Goal: Communication & Community: Answer question/provide support

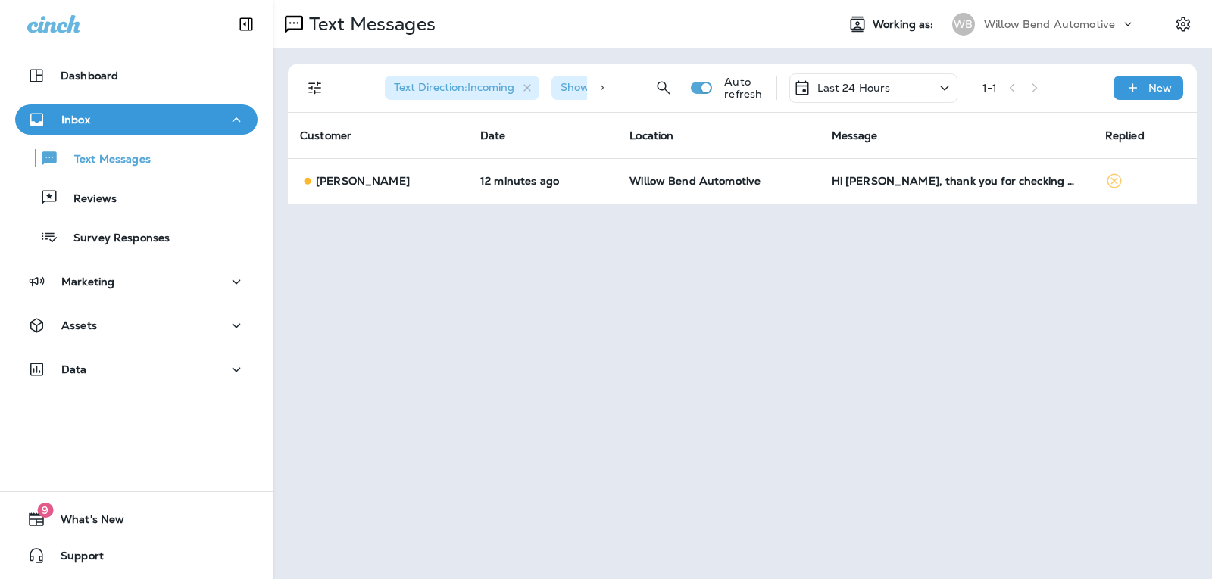
click at [844, 75] on div "Last 24 Hours" at bounding box center [873, 88] width 168 height 30
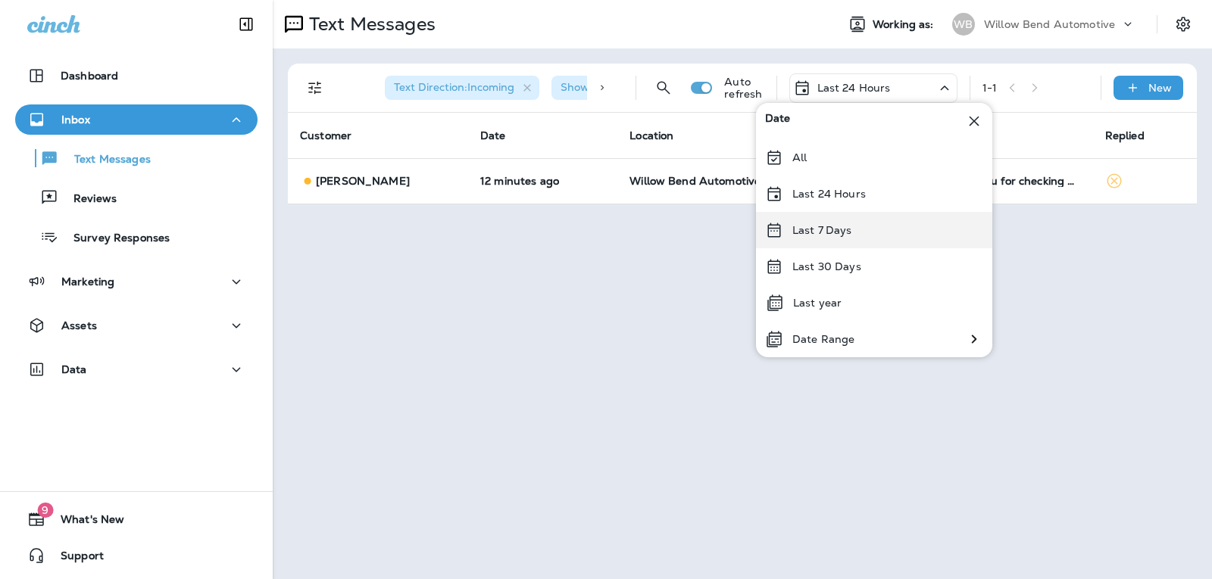
click at [856, 241] on div "Last 7 Days" at bounding box center [874, 230] width 236 height 36
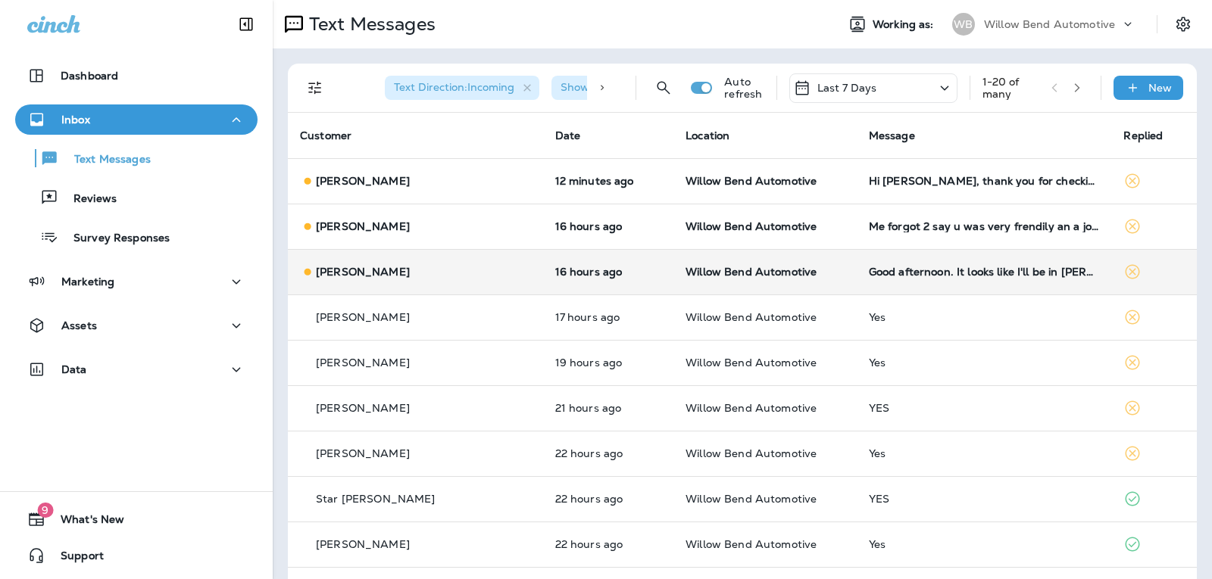
click at [1000, 280] on td "Good afternoon. It looks like I'll be in [PERSON_NAME][GEOGRAPHIC_DATA] [DATE].…" at bounding box center [983, 271] width 255 height 45
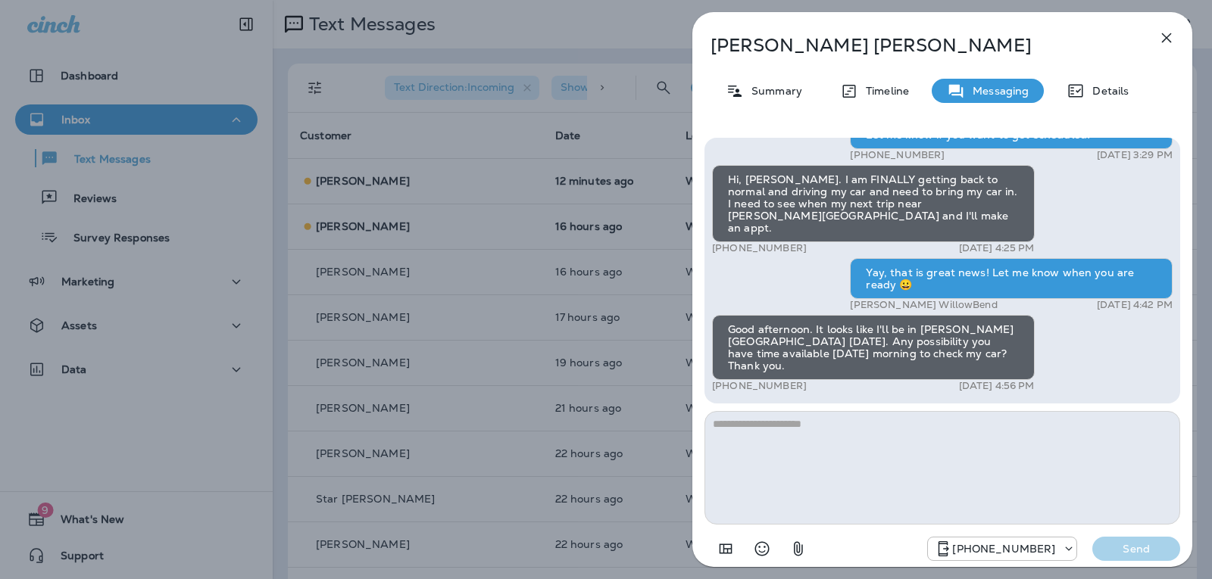
click at [754, 438] on textarea at bounding box center [942, 468] width 476 height 114
click at [763, 463] on textarea at bounding box center [942, 468] width 476 height 114
click at [766, 459] on textarea at bounding box center [942, 468] width 476 height 114
type textarea "*"
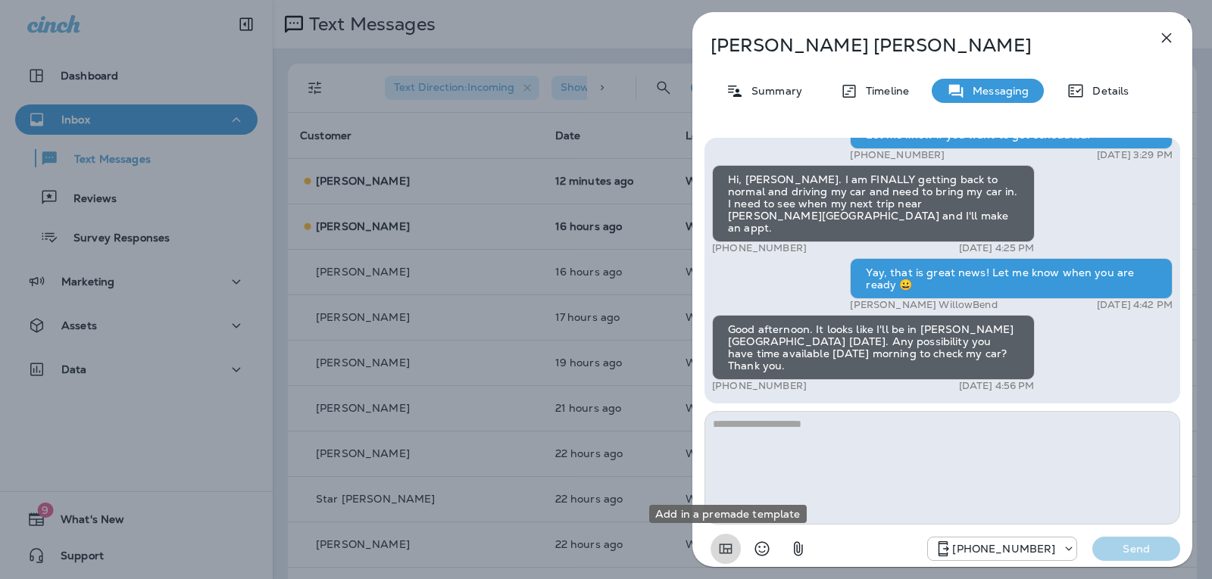
click at [710, 534] on button "Add in a premade template" at bounding box center [725, 549] width 30 height 30
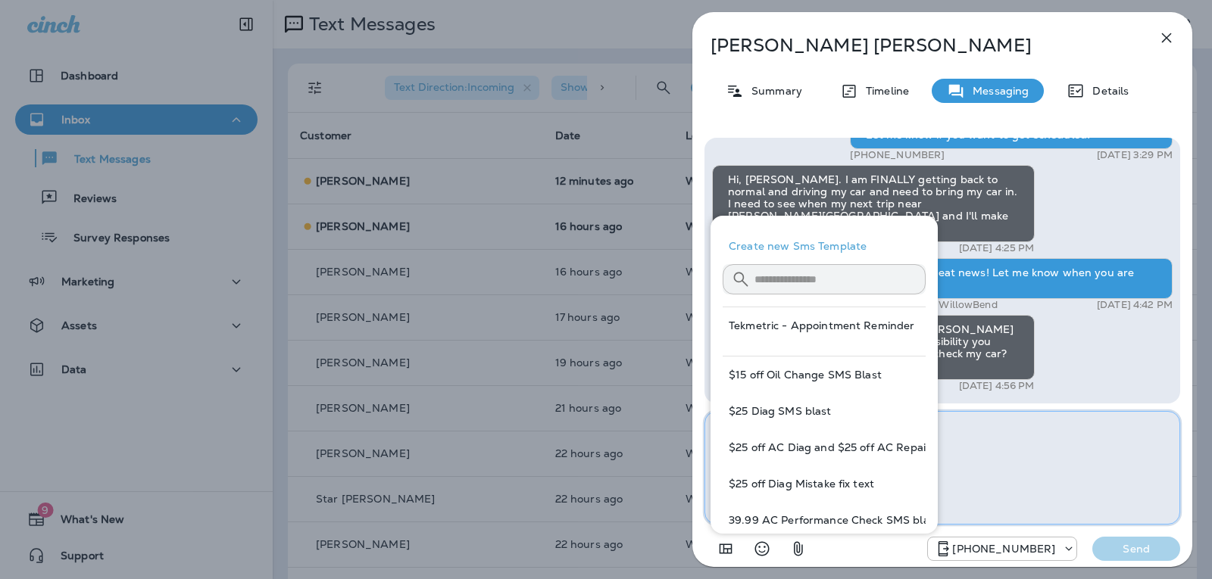
click at [991, 454] on textarea at bounding box center [942, 468] width 476 height 114
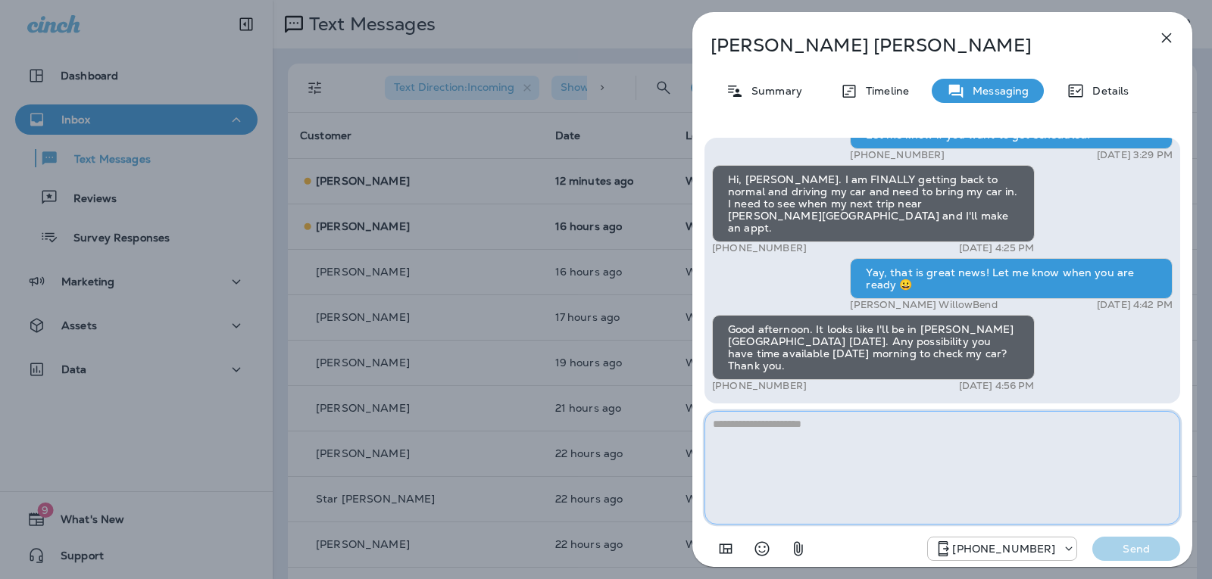
click at [771, 427] on textarea at bounding box center [942, 468] width 476 height 114
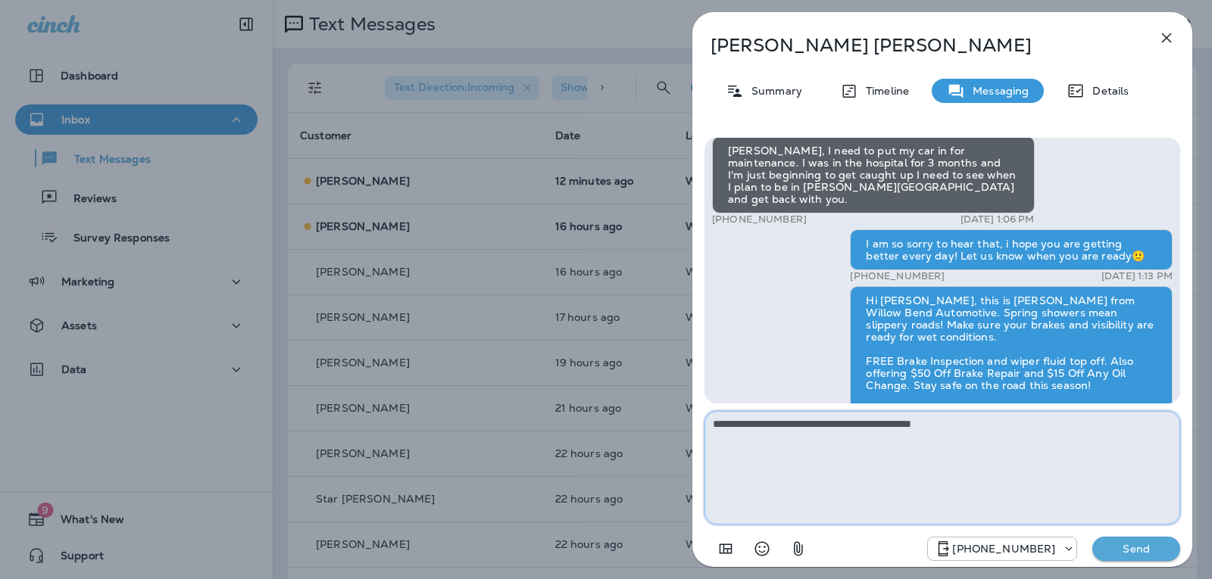
scroll to position [-722, 0]
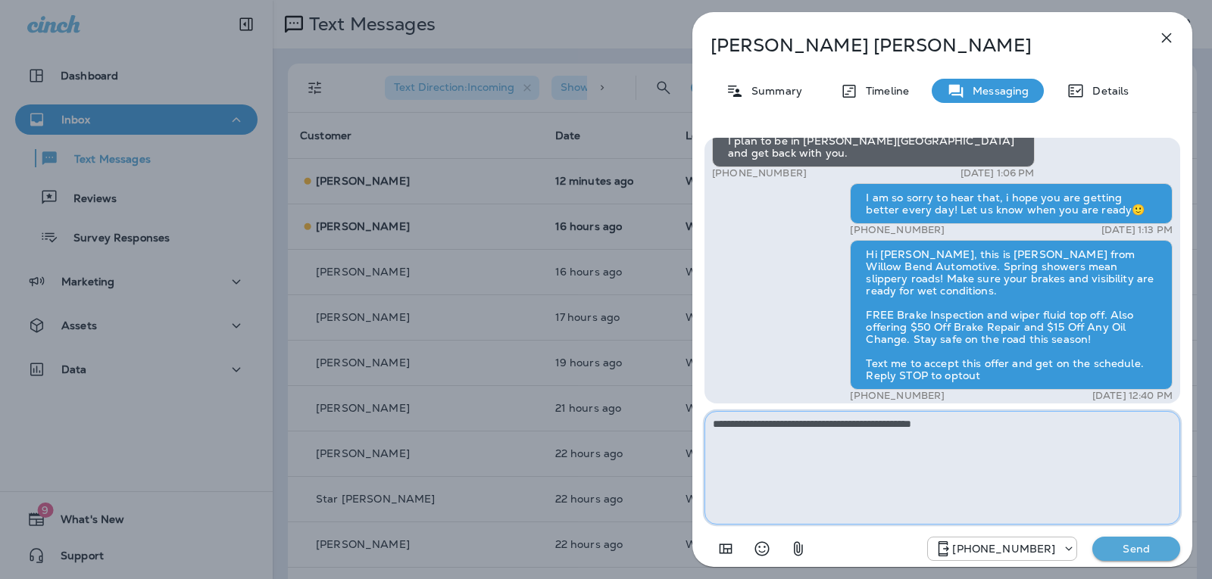
drag, startPoint x: 965, startPoint y: 427, endPoint x: 837, endPoint y: 423, distance: 128.8
click at [837, 423] on textarea "**********" at bounding box center [942, 468] width 476 height 114
type textarea "**********"
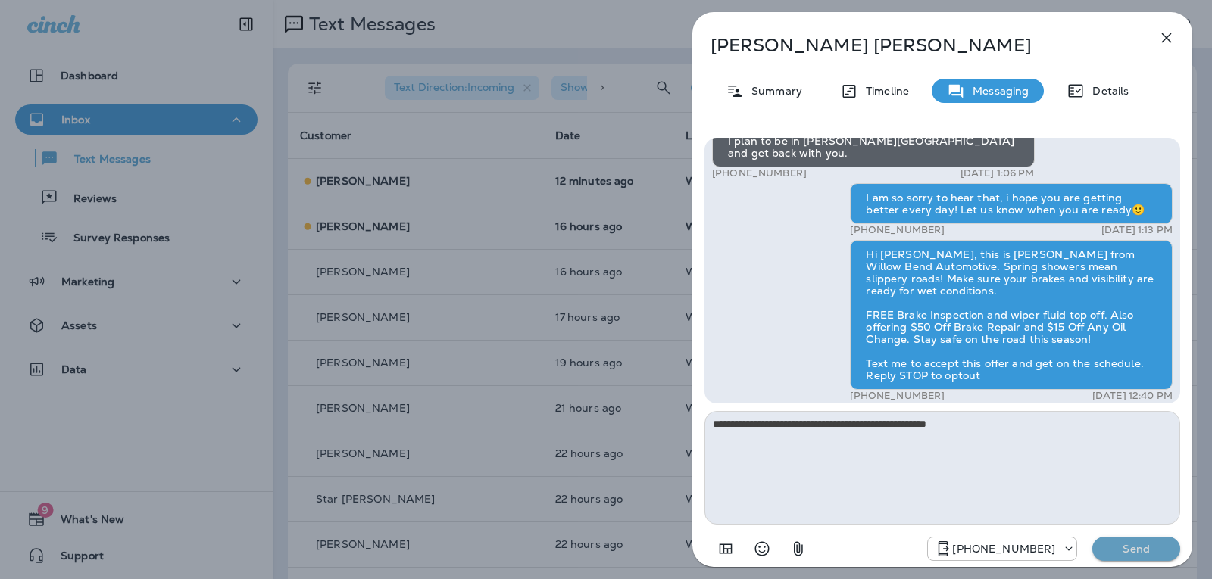
click at [1122, 555] on p "Send" at bounding box center [1136, 549] width 64 height 14
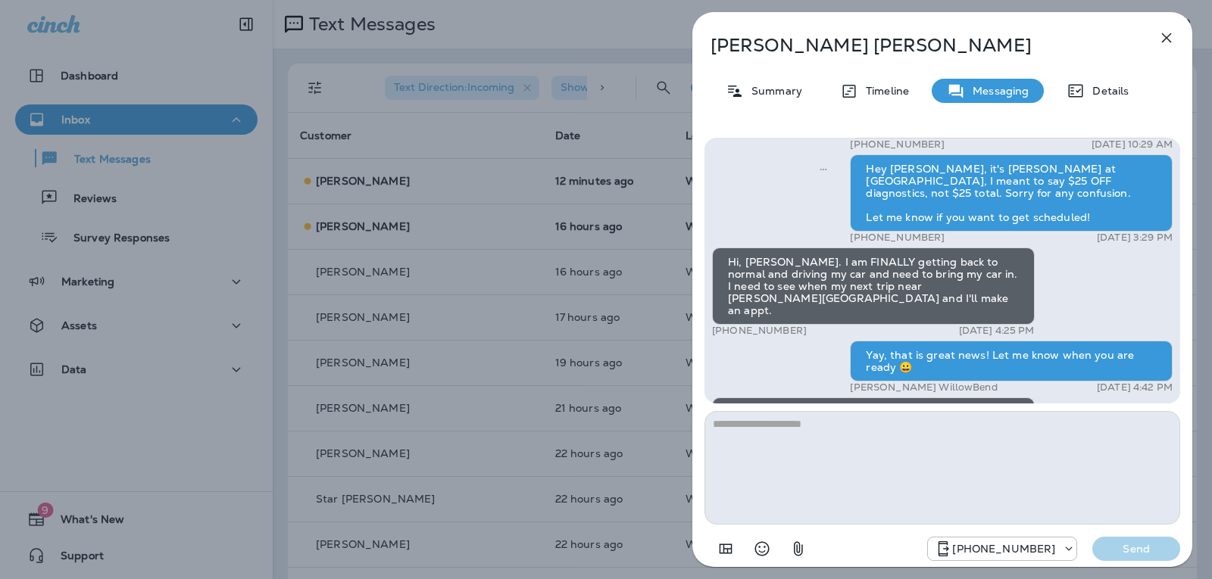
scroll to position [0, 0]
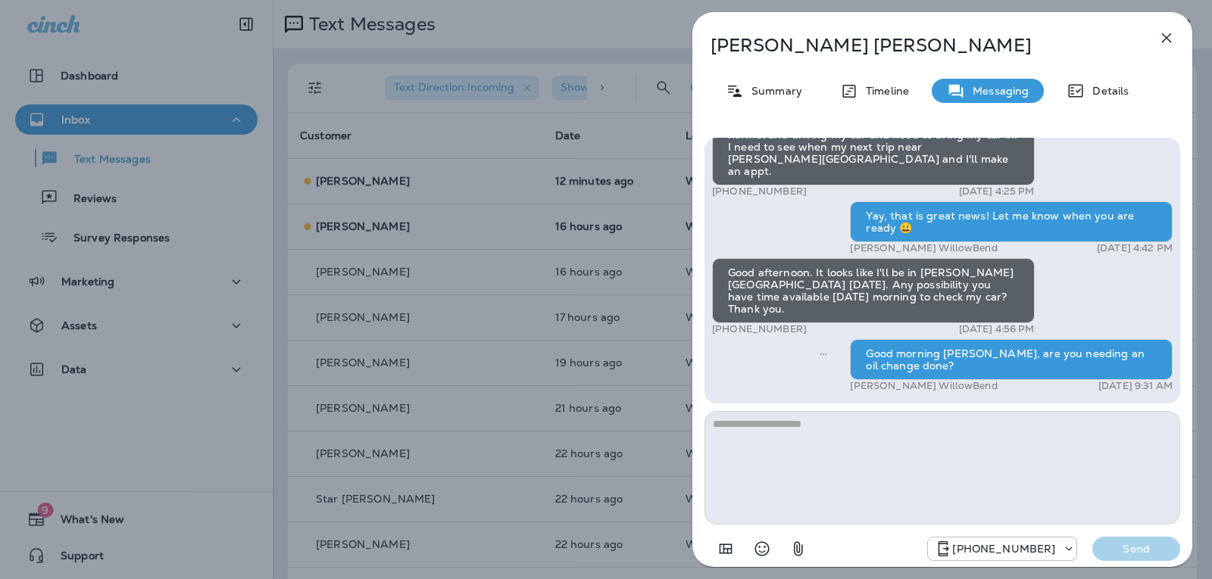
click at [1162, 24] on button "button" at bounding box center [1166, 38] width 30 height 30
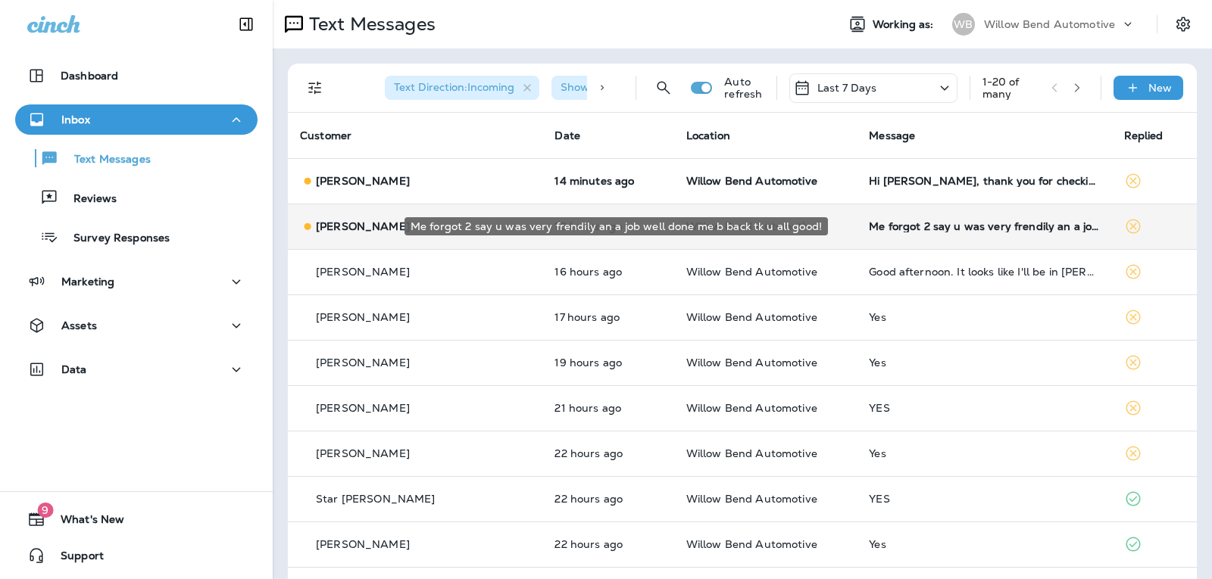
click at [901, 223] on div "Me forgot 2 say u was very frendily an a job well done me b back tk u all good!" at bounding box center [984, 226] width 230 height 12
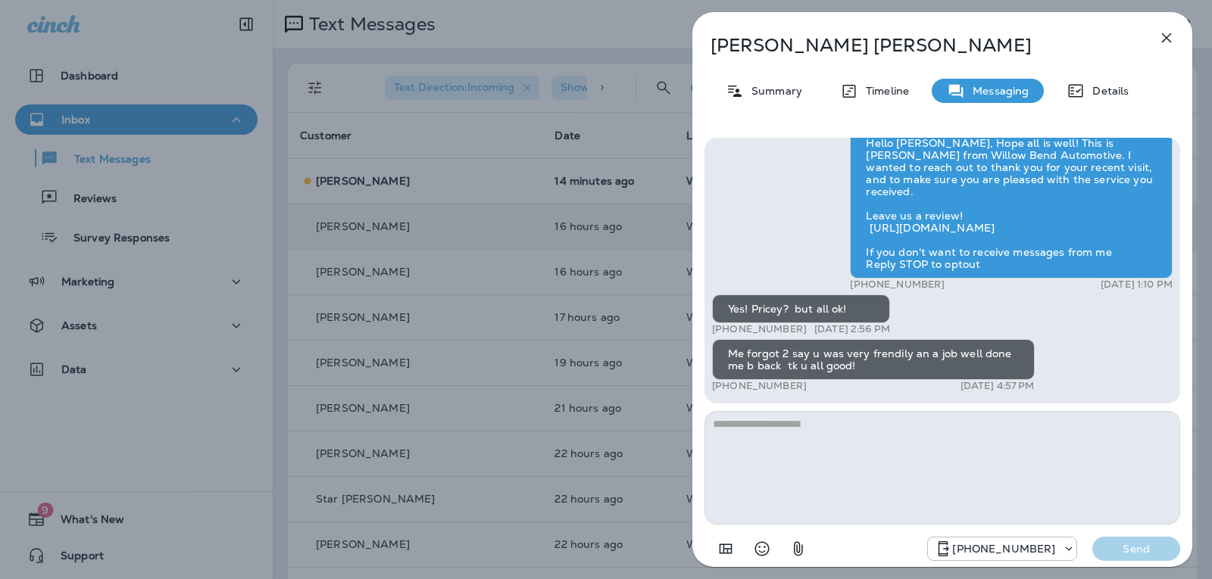
click at [754, 427] on textarea at bounding box center [942, 468] width 476 height 114
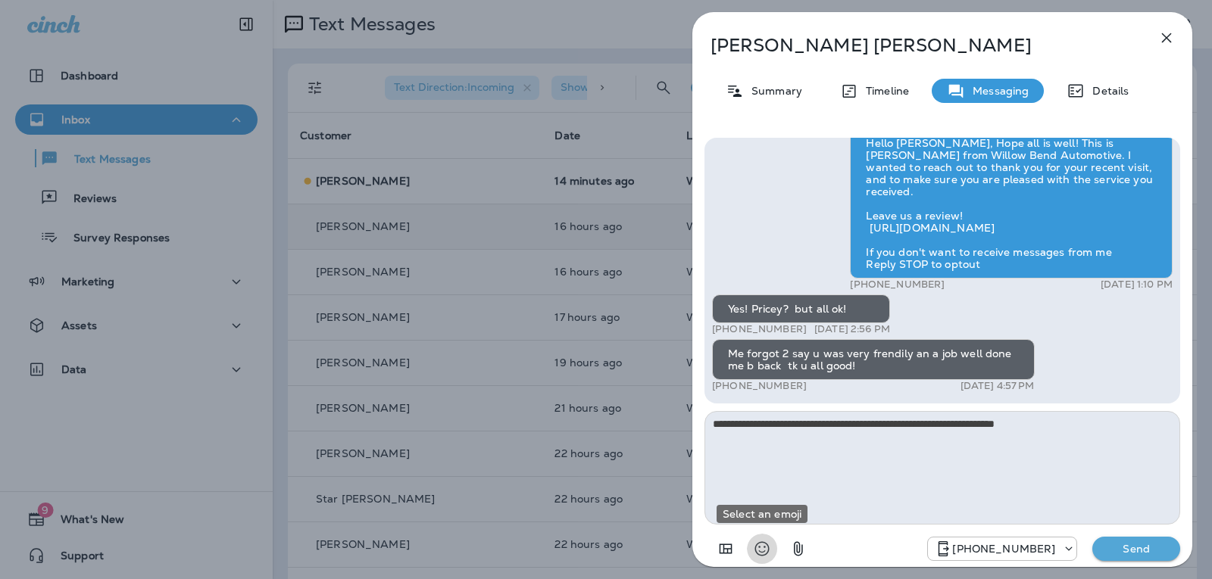
click at [758, 551] on icon "Select an emoji" at bounding box center [762, 549] width 18 height 18
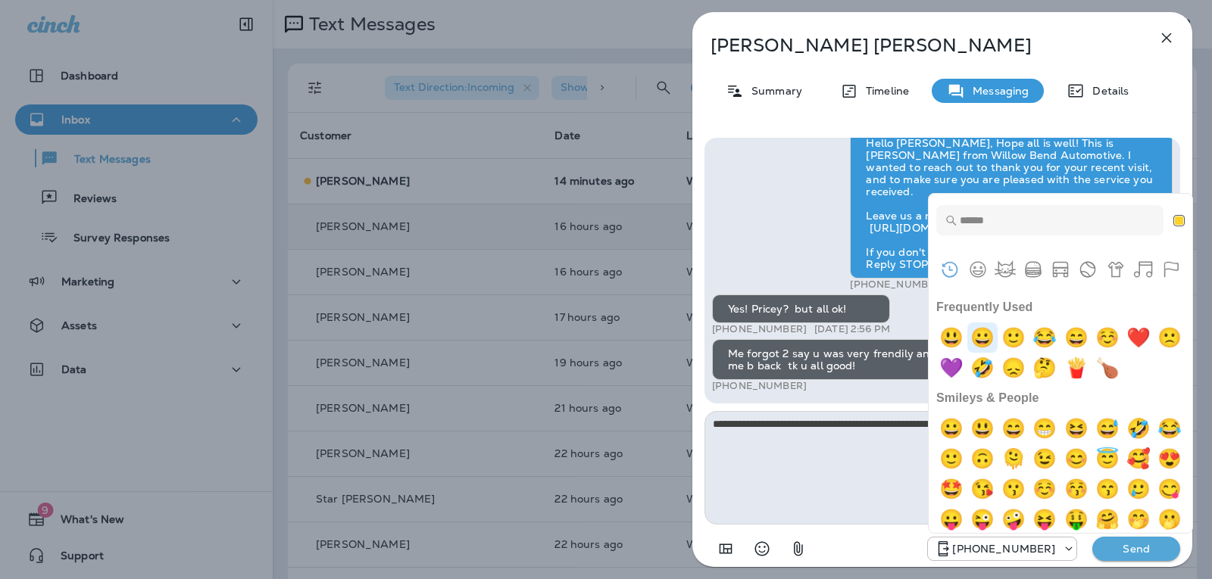
click at [975, 336] on img "grinning" at bounding box center [982, 338] width 30 height 30
type textarea "**********"
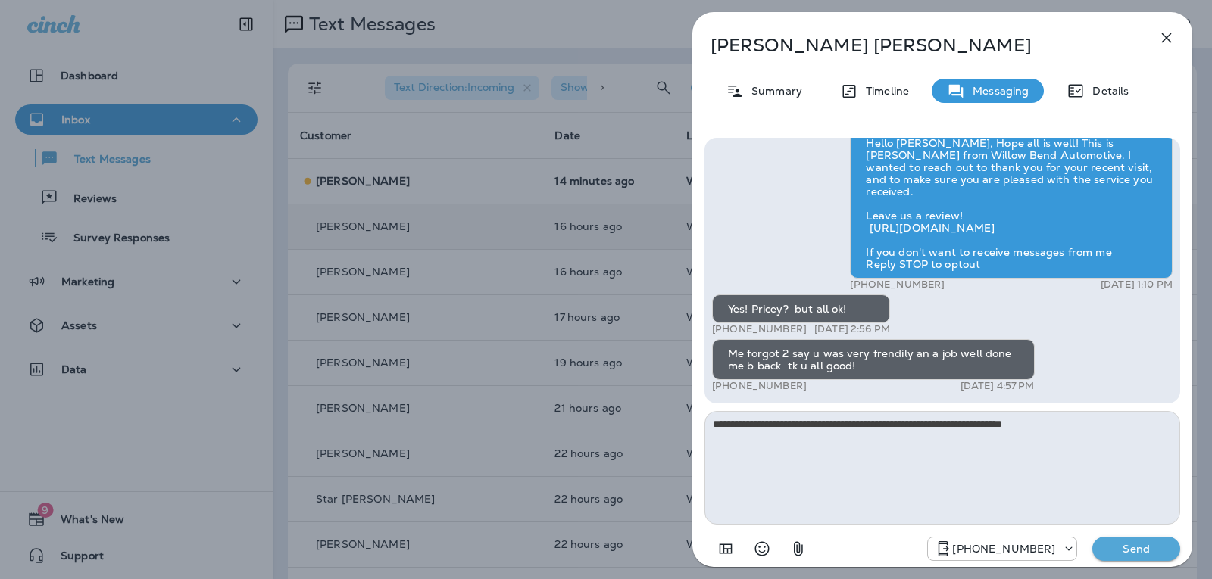
click at [1149, 532] on div "[PHONE_NUMBER] Send" at bounding box center [942, 544] width 476 height 39
click at [1155, 551] on p "Send" at bounding box center [1136, 549] width 64 height 14
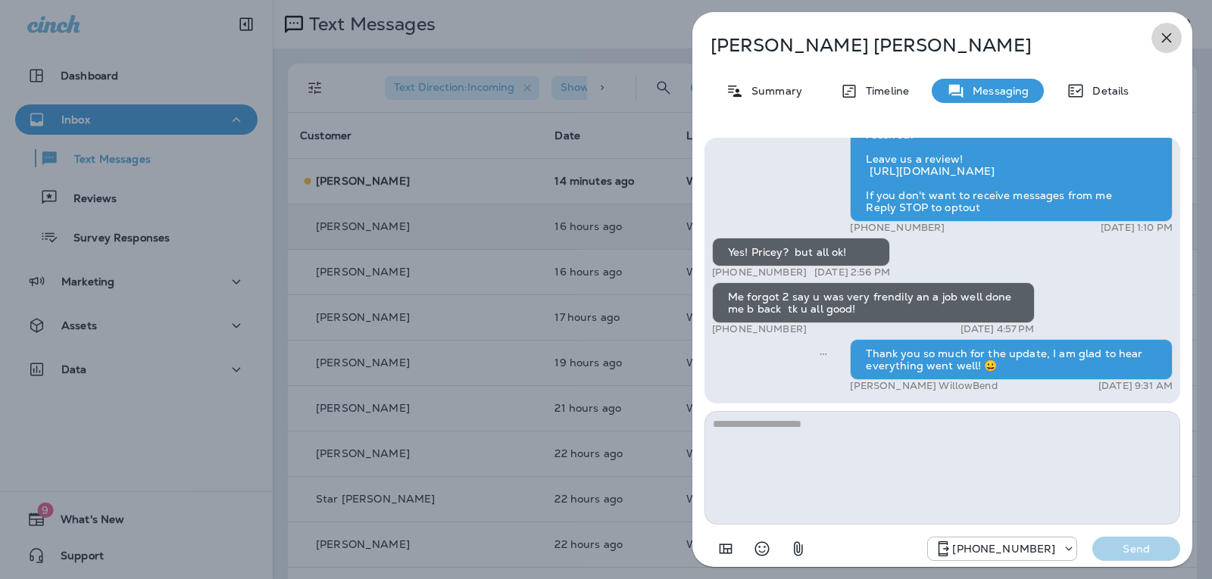
click at [1166, 42] on icon "button" at bounding box center [1166, 38] width 18 height 18
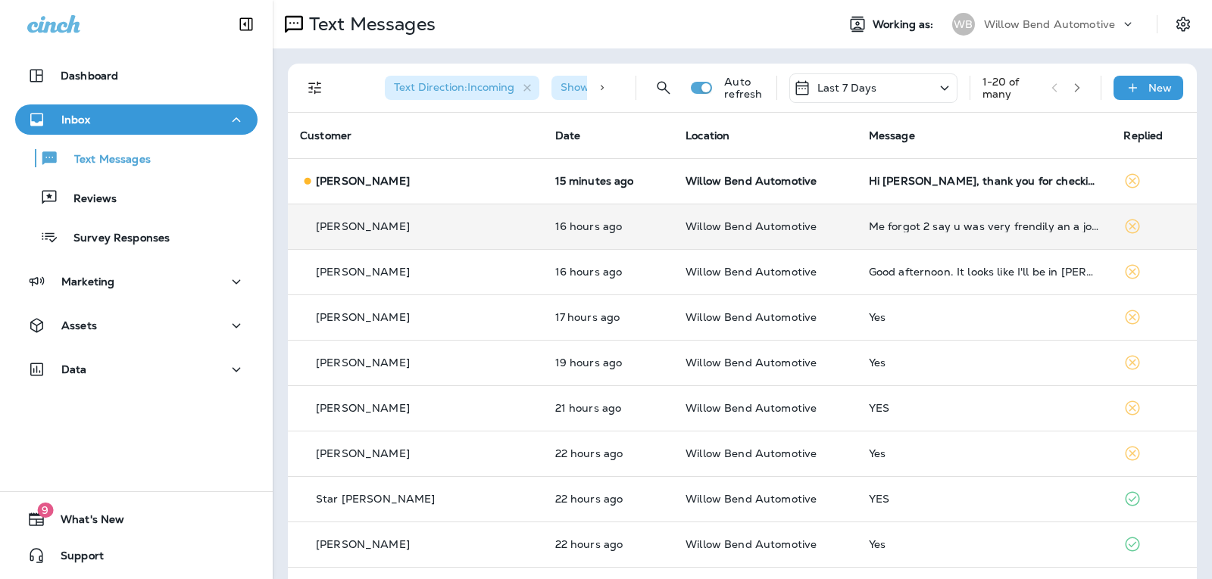
click at [881, 85] on div "Last 7 Days" at bounding box center [873, 88] width 168 height 30
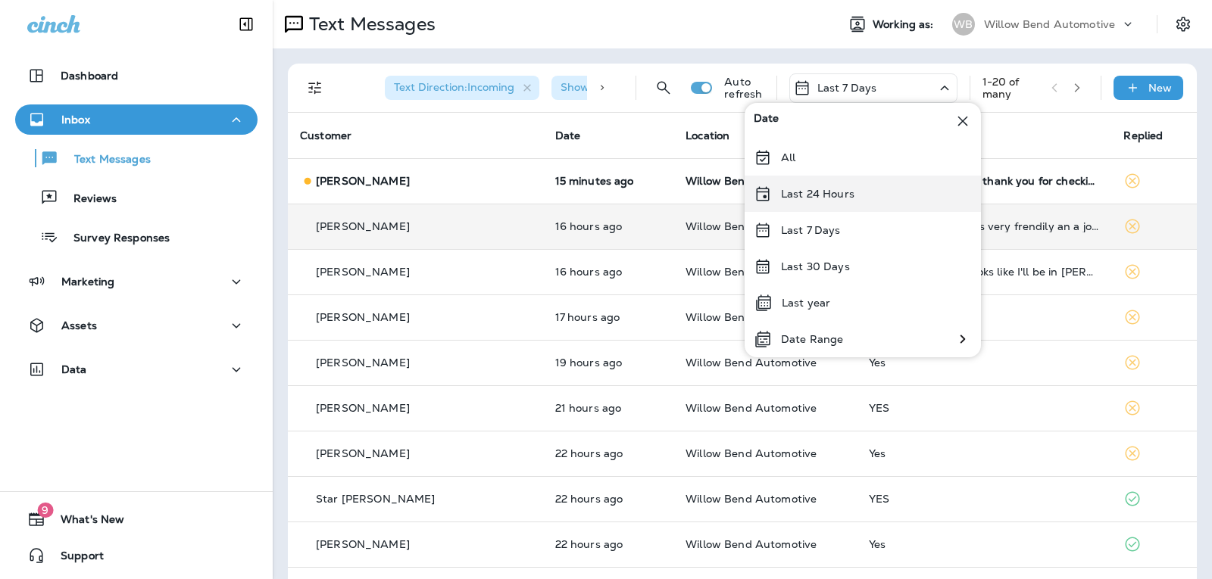
click at [840, 190] on p "Last 24 Hours" at bounding box center [817, 194] width 73 height 12
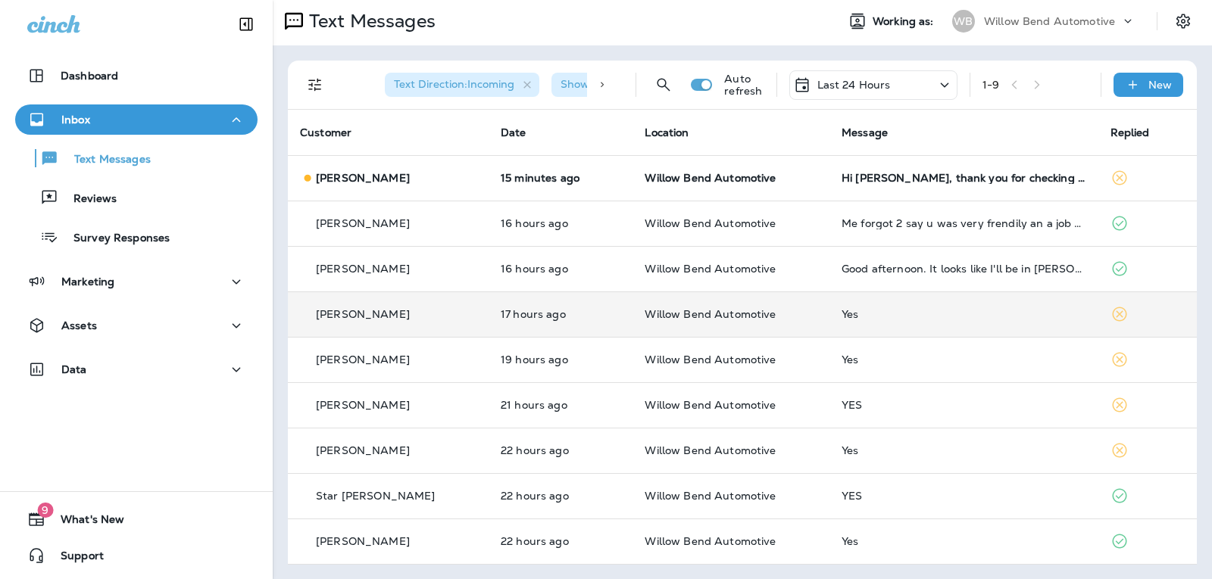
scroll to position [4, 0]
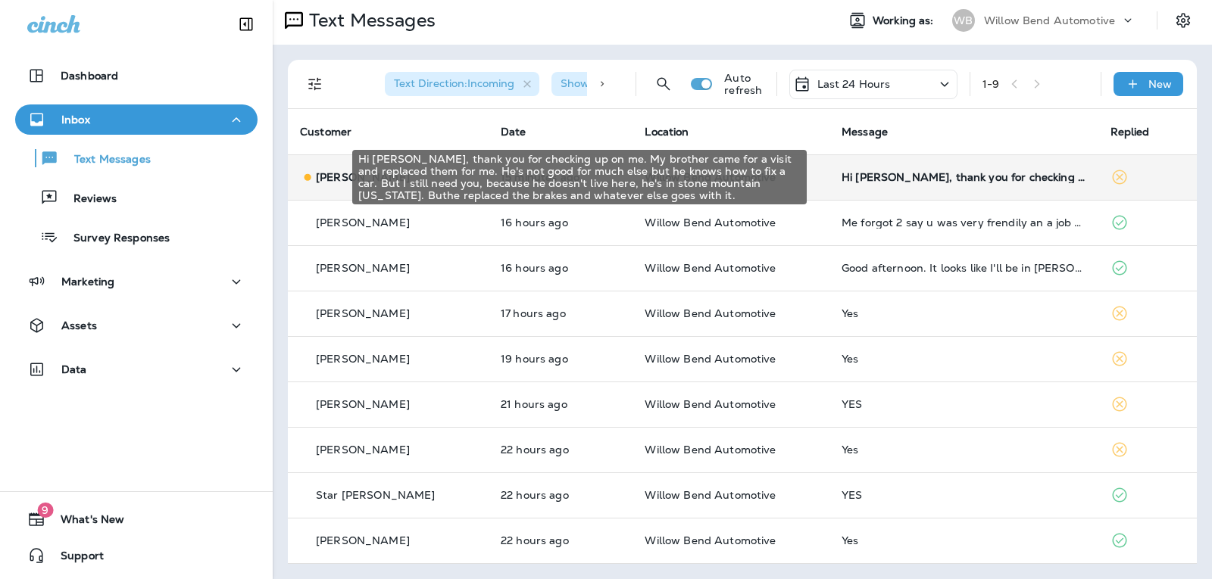
click at [963, 172] on div "Hi [PERSON_NAME], thank you for checking up on me. My brother came for a visit …" at bounding box center [963, 177] width 244 height 12
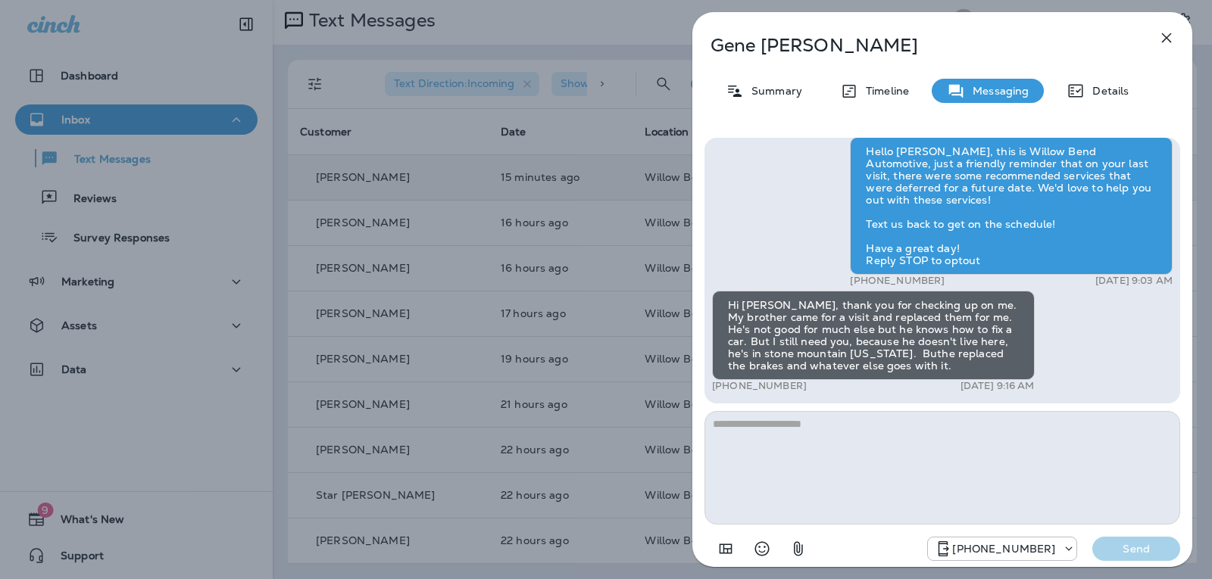
click at [740, 428] on textarea at bounding box center [942, 468] width 476 height 114
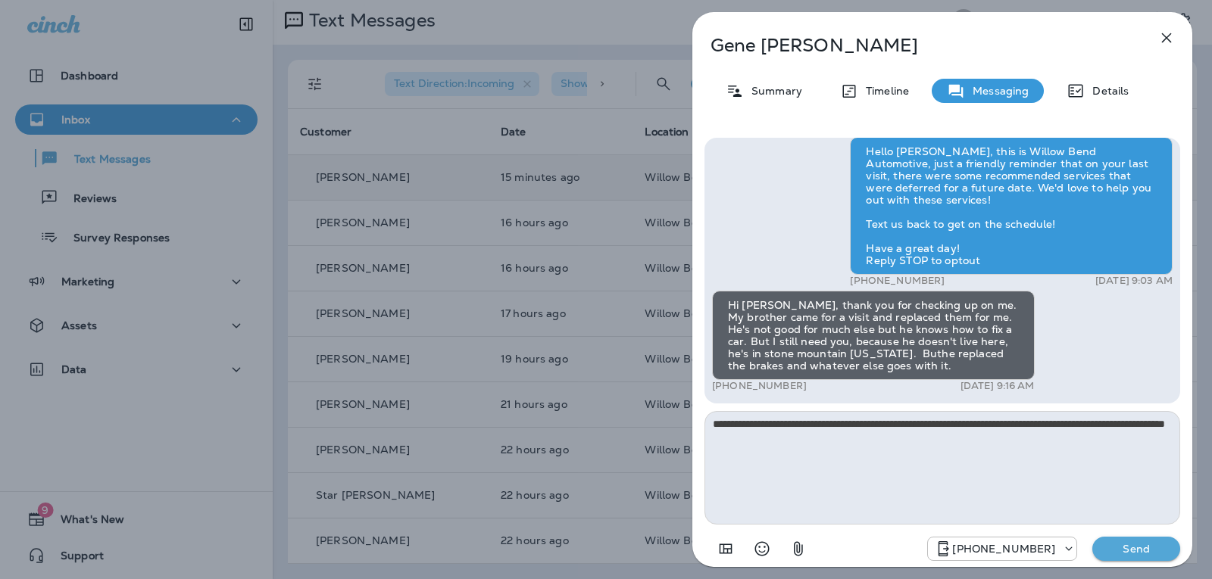
click at [766, 567] on div "Hey [PERSON_NAME], it’s [PERSON_NAME] from Willow Bend Automotive! If your A/C …" at bounding box center [942, 351] width 500 height 451
click at [772, 550] on button "Select an emoji" at bounding box center [762, 549] width 30 height 30
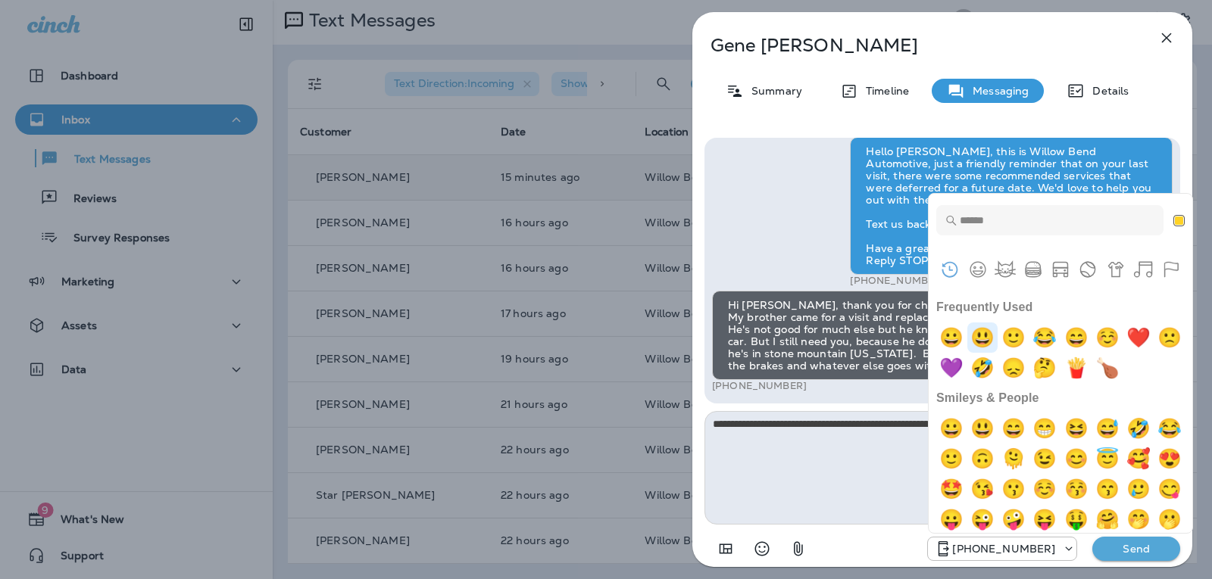
click at [986, 336] on img "smiley" at bounding box center [982, 338] width 30 height 30
type textarea "**********"
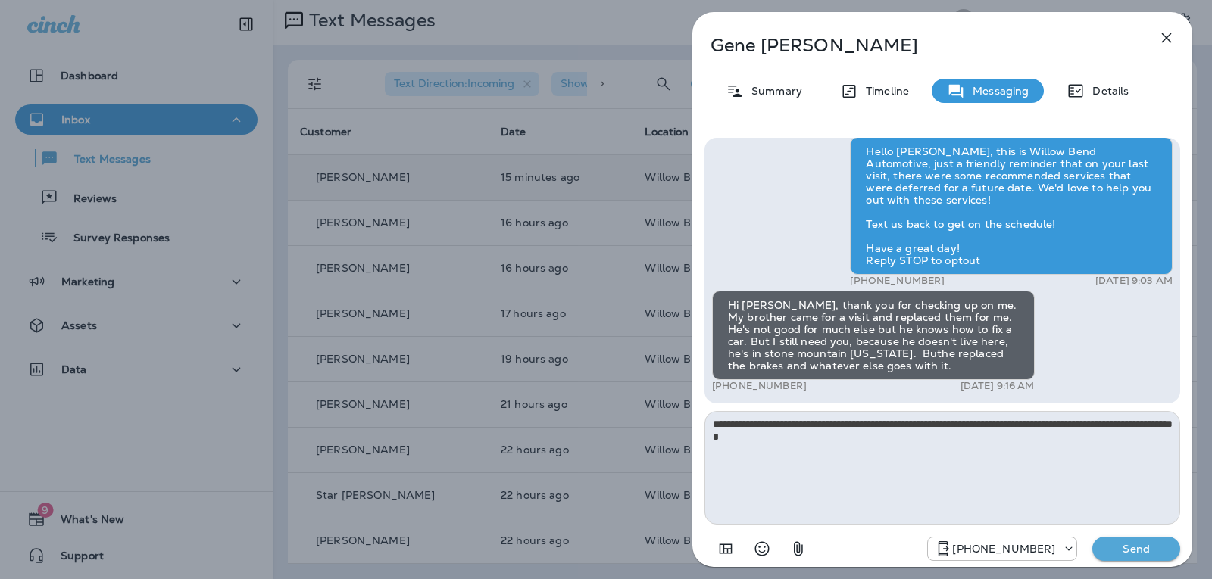
click at [1142, 546] on p "Send" at bounding box center [1136, 549] width 64 height 14
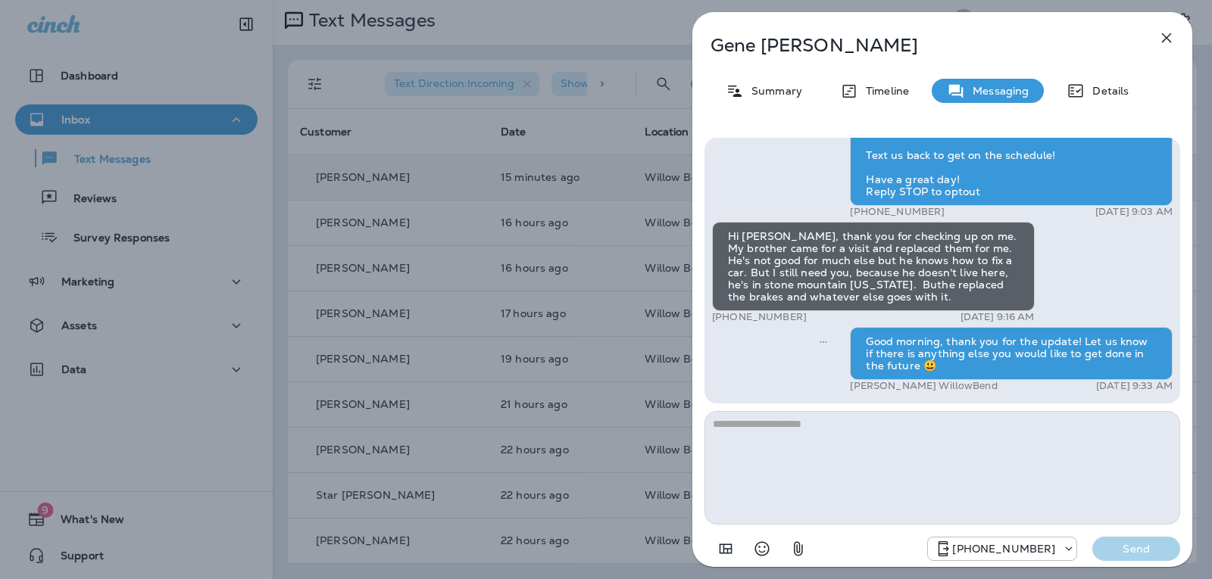
click at [1174, 33] on icon "button" at bounding box center [1166, 38] width 18 height 18
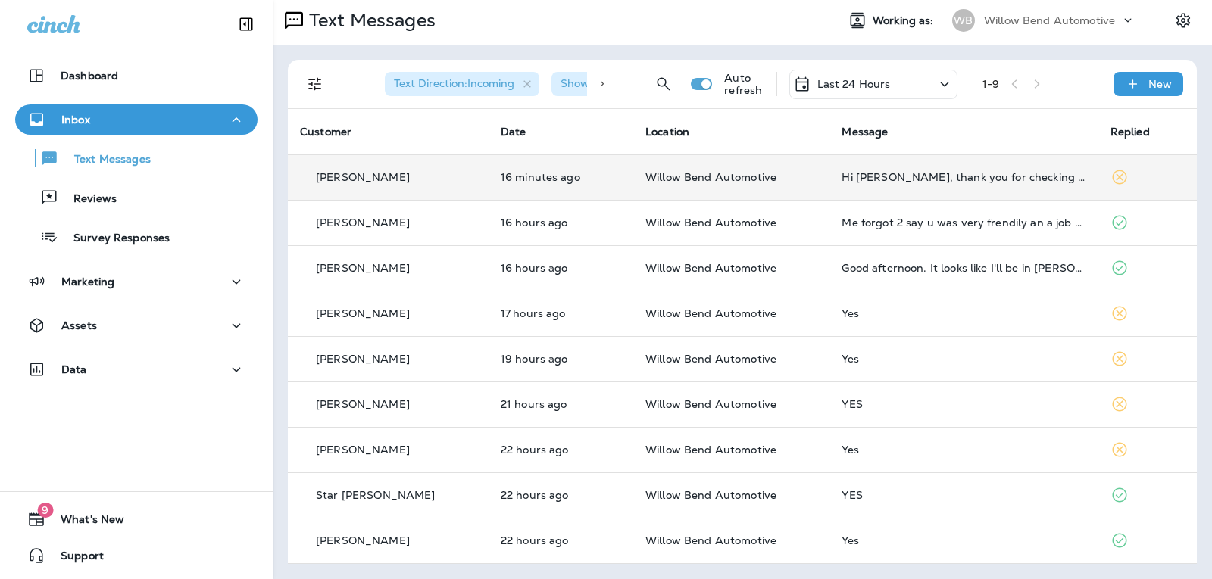
click at [913, 84] on div "Last 24 Hours" at bounding box center [873, 85] width 168 height 30
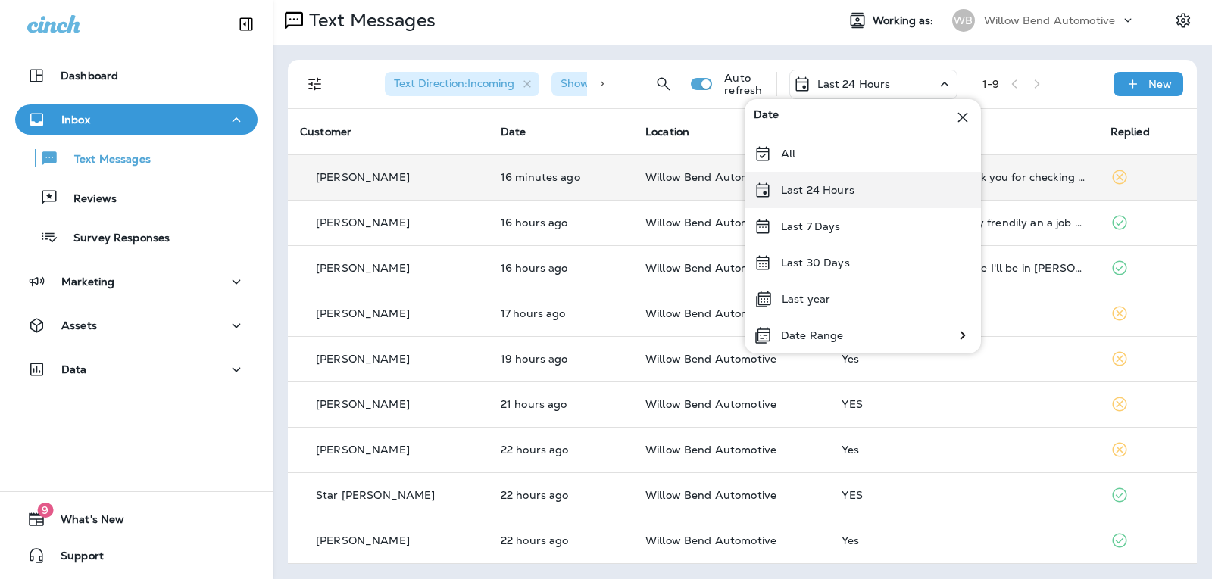
click at [868, 185] on div "Last 24 Hours" at bounding box center [862, 190] width 236 height 36
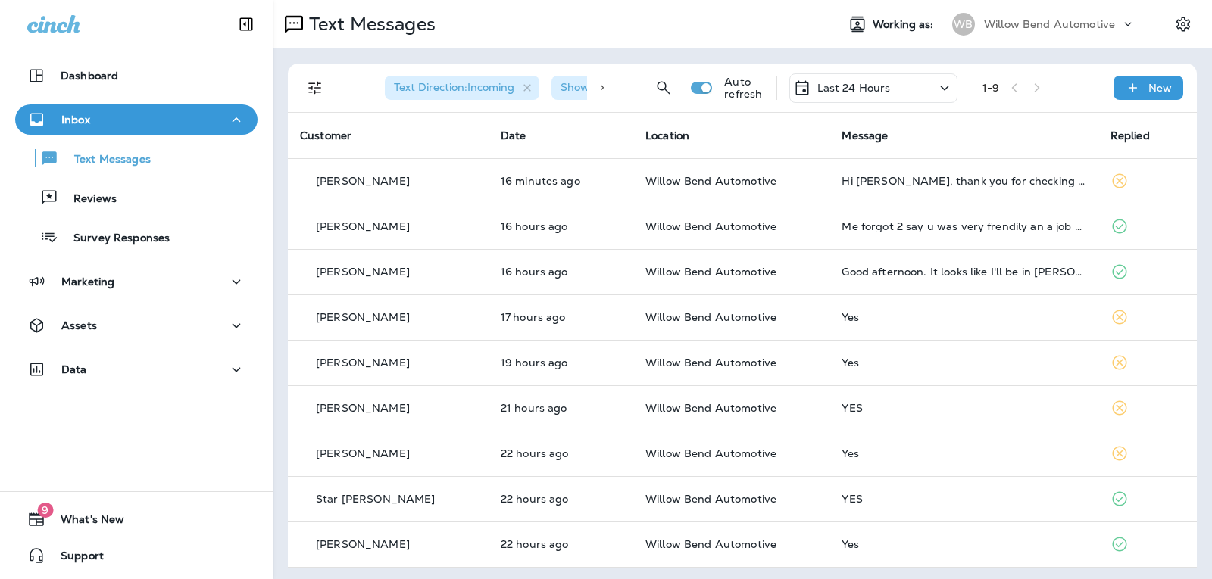
click at [846, 85] on p "Last 24 Hours" at bounding box center [853, 88] width 73 height 12
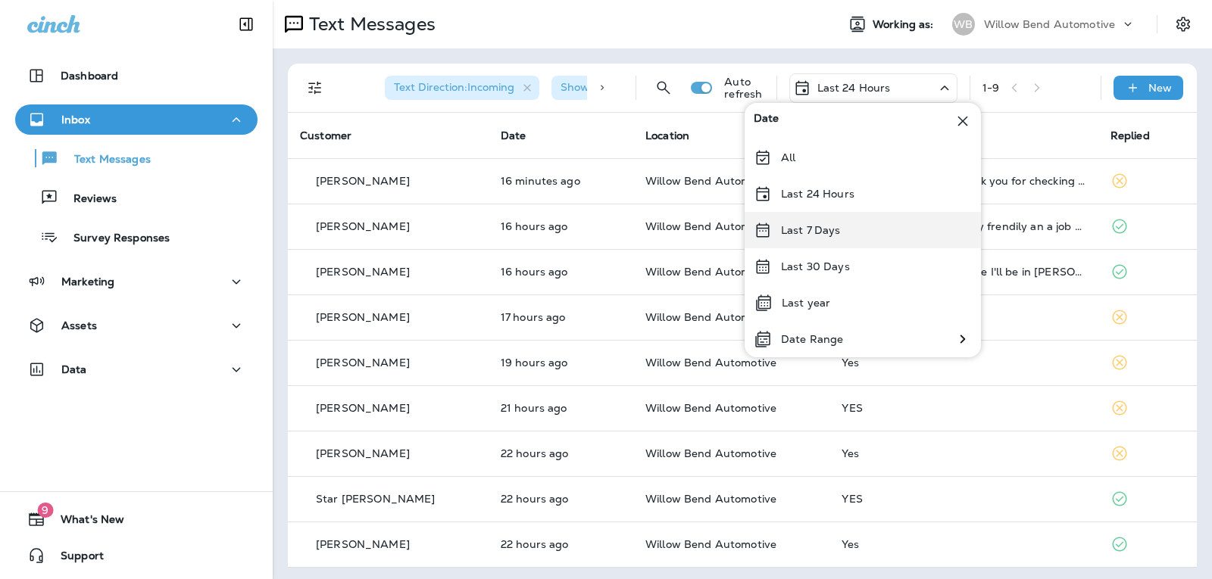
click at [863, 224] on div "Last 7 Days" at bounding box center [862, 230] width 236 height 36
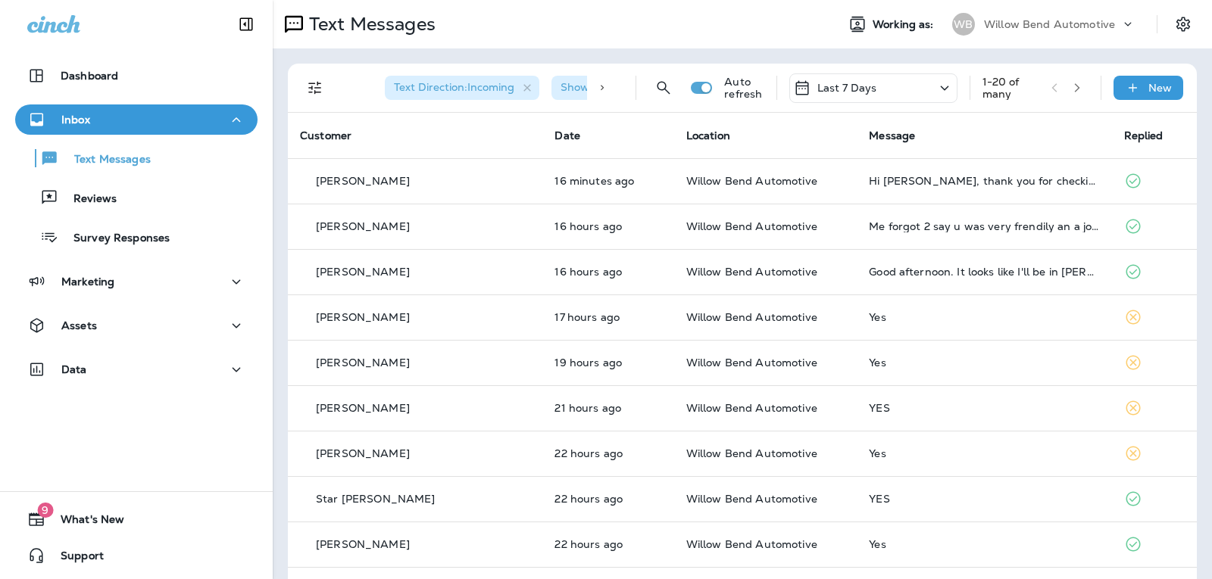
click at [884, 81] on div "Last 7 Days" at bounding box center [873, 88] width 168 height 30
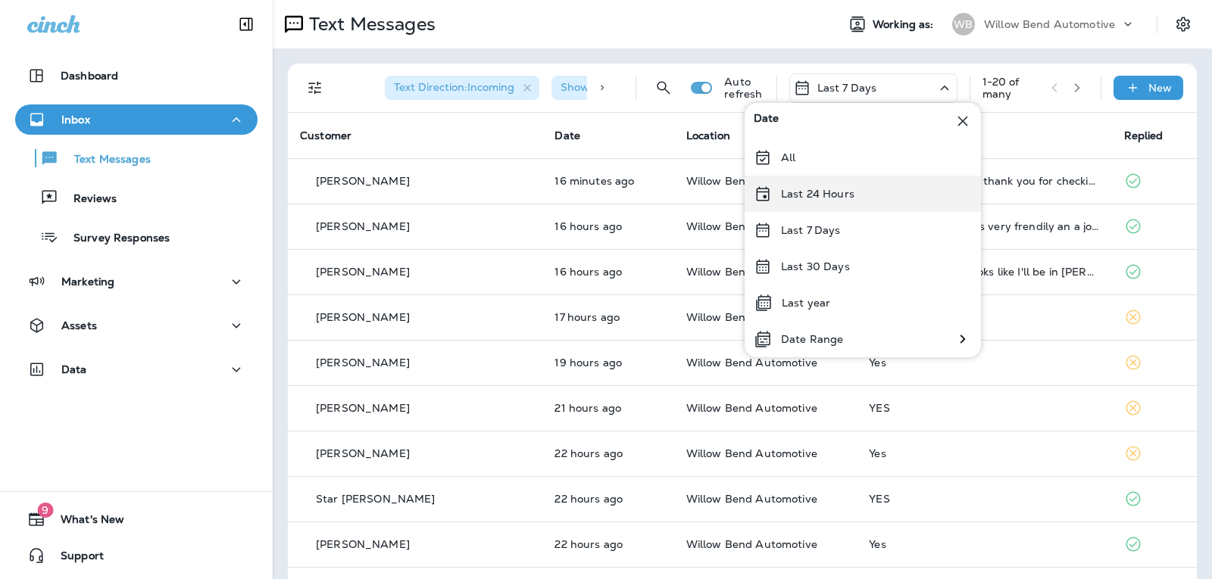
click at [880, 186] on div "Last 24 Hours" at bounding box center [862, 194] width 236 height 36
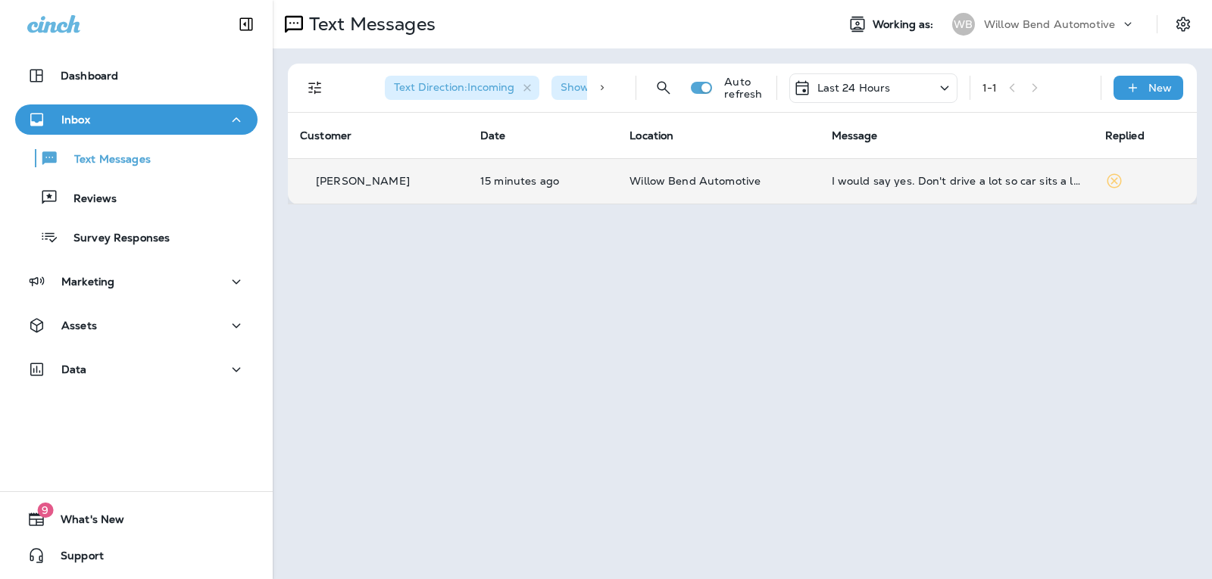
click at [995, 179] on div "I would say yes. Don't drive a lot so car sits a lot." at bounding box center [955, 181] width 249 height 12
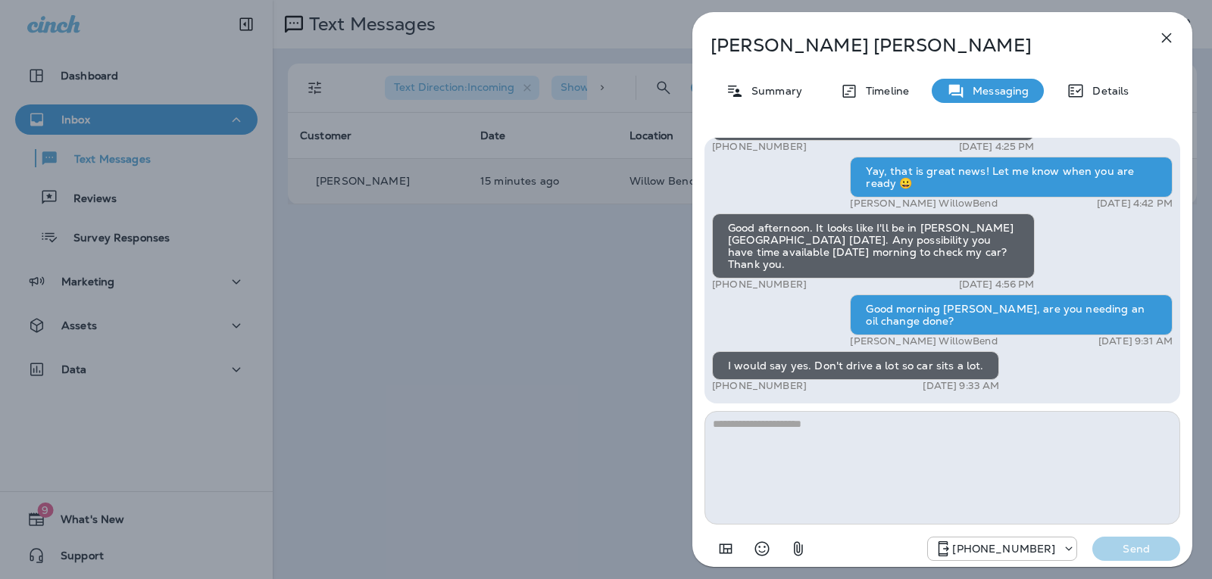
click at [869, 434] on textarea at bounding box center [942, 468] width 476 height 114
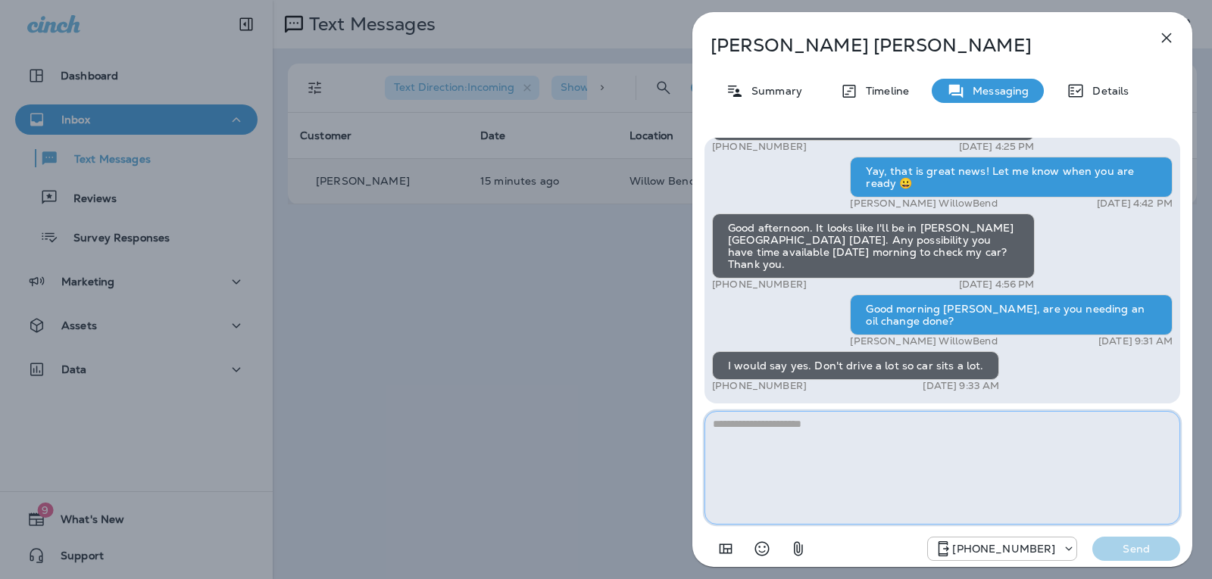
click at [862, 429] on textarea at bounding box center [942, 468] width 476 height 114
type textarea "*"
type textarea "**********"
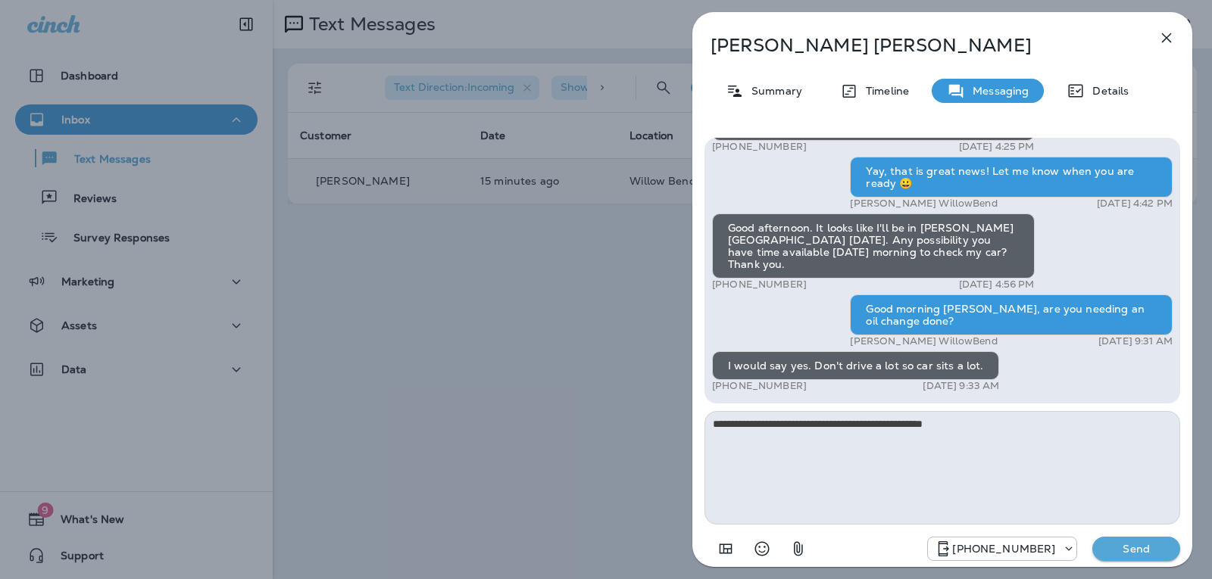
click at [1098, 541] on button "Send" at bounding box center [1136, 549] width 88 height 24
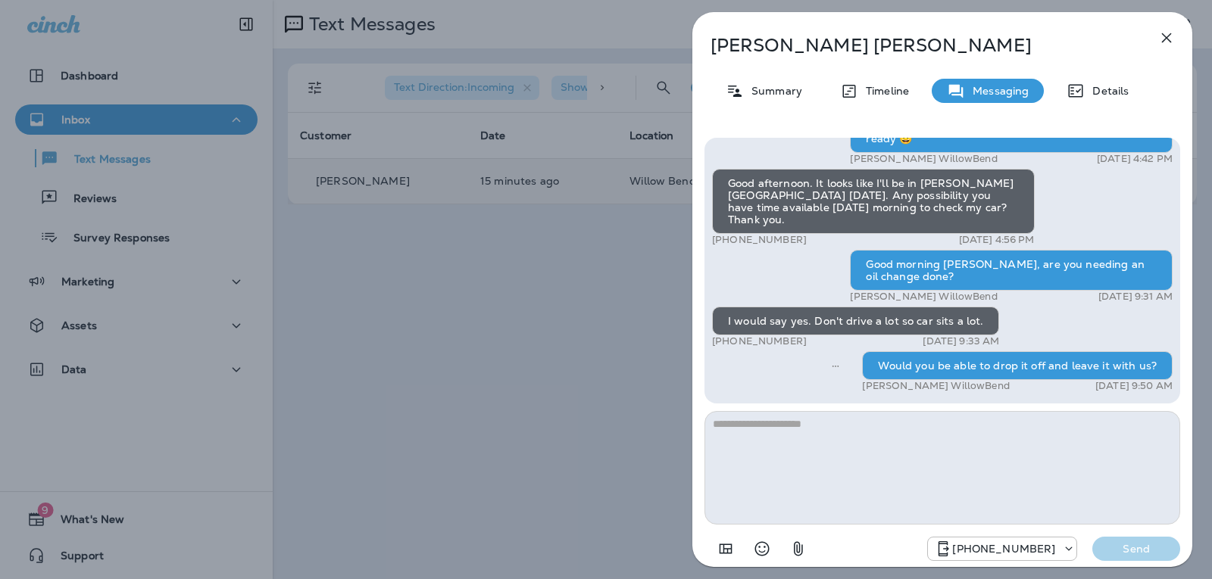
click at [1170, 36] on icon "button" at bounding box center [1166, 38] width 18 height 18
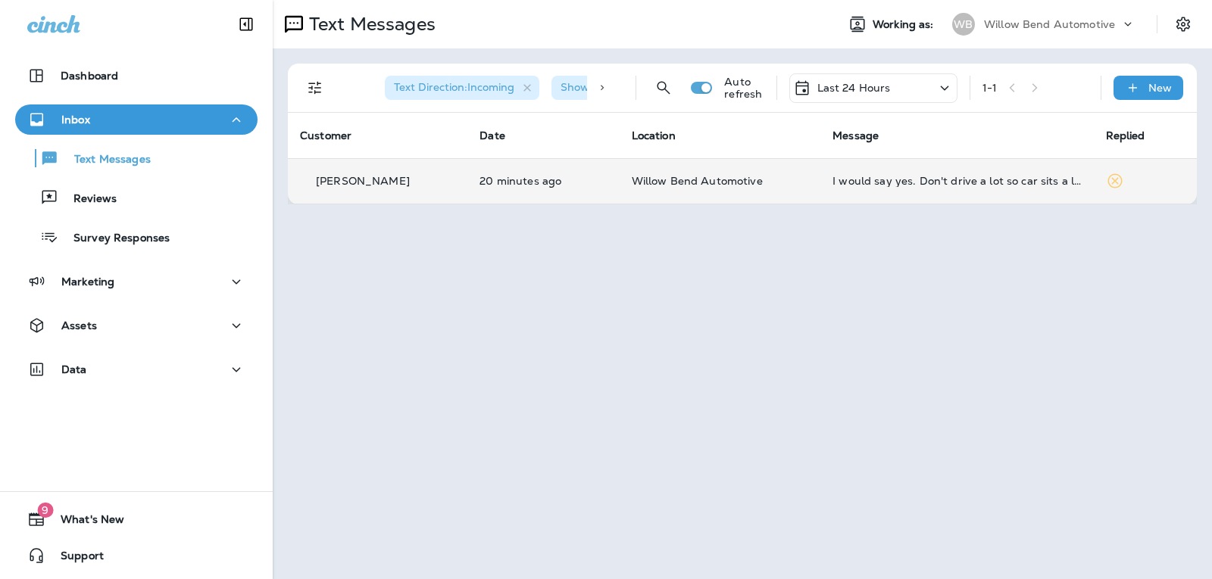
click at [843, 91] on p "Last 24 Hours" at bounding box center [853, 88] width 73 height 12
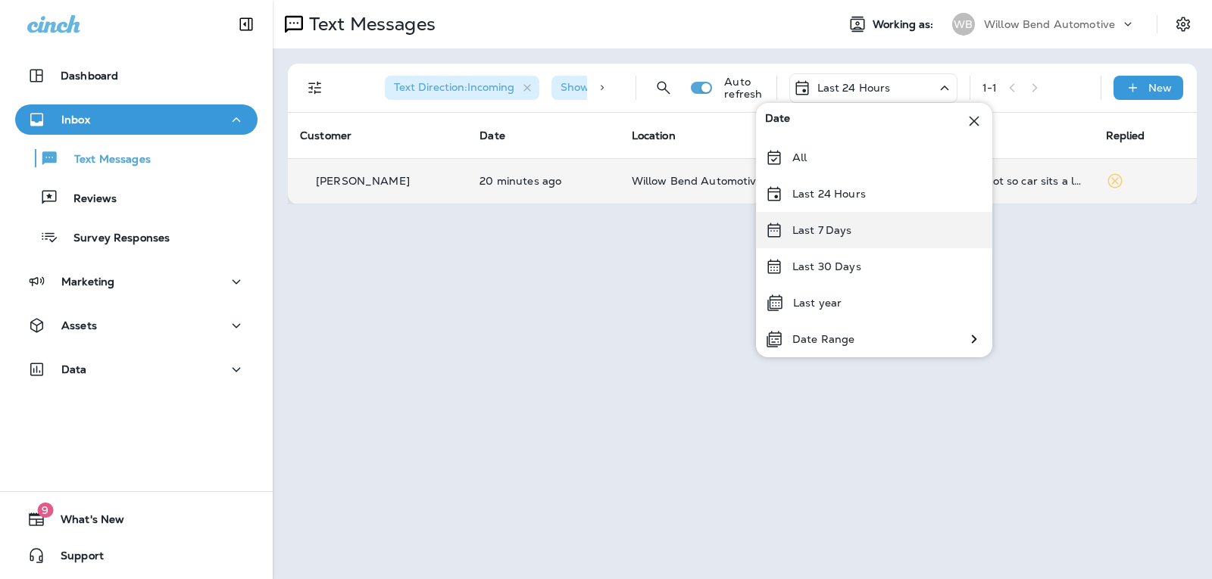
click at [864, 239] on div "Last 7 Days" at bounding box center [874, 230] width 236 height 36
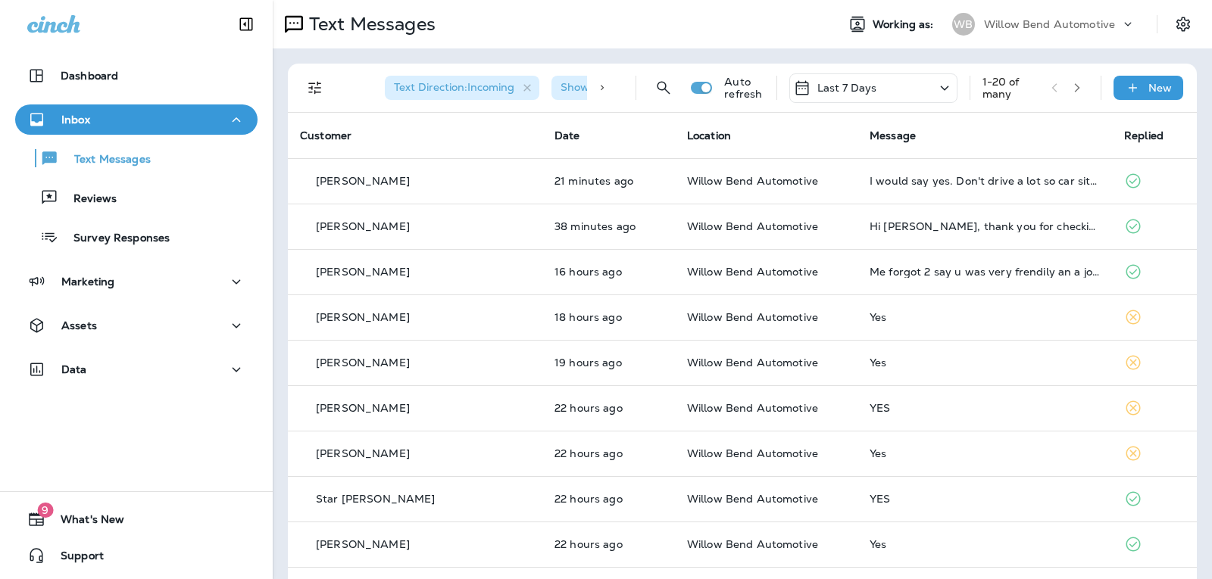
click at [859, 85] on p "Last 7 Days" at bounding box center [847, 88] width 60 height 12
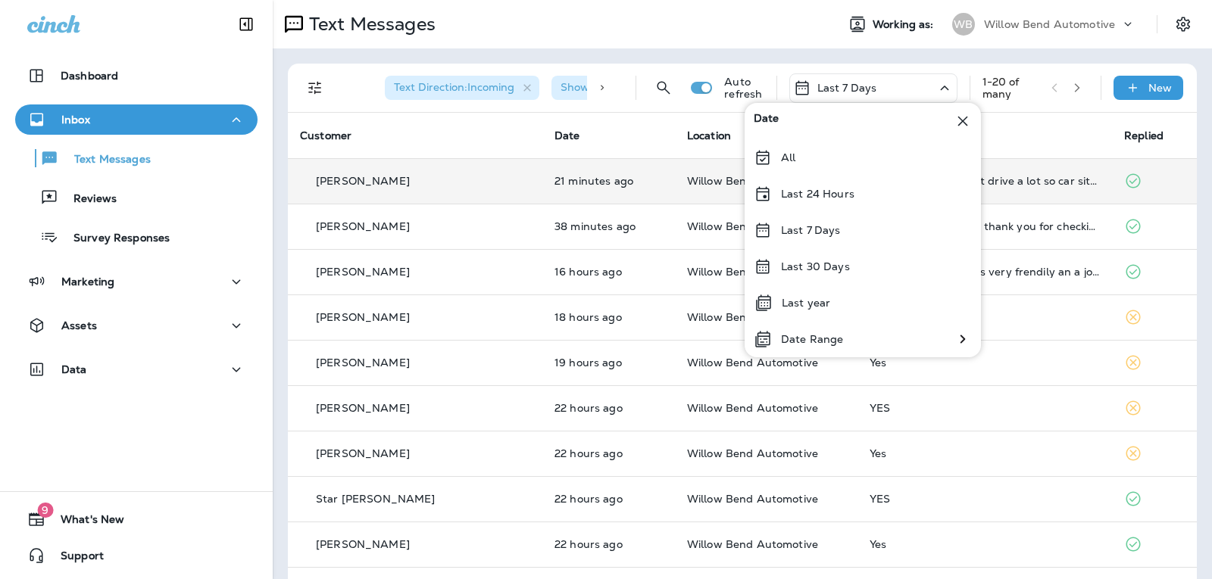
drag, startPoint x: 834, startPoint y: 189, endPoint x: 841, endPoint y: 186, distance: 7.8
click at [835, 190] on p "Last 24 Hours" at bounding box center [817, 194] width 73 height 12
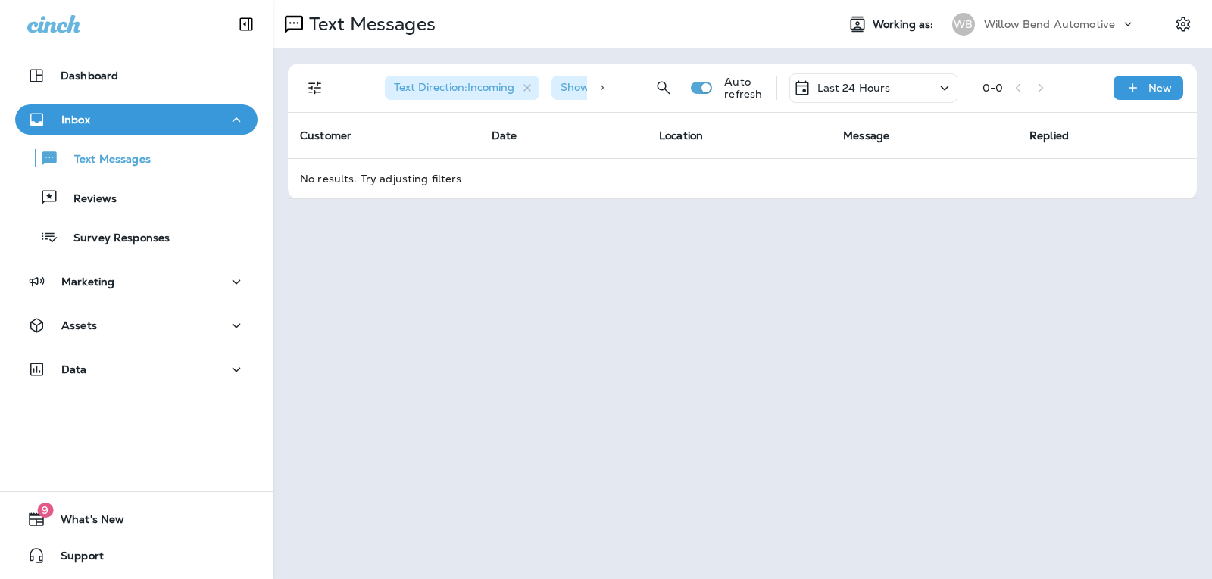
click at [849, 89] on p "Last 24 Hours" at bounding box center [853, 88] width 73 height 12
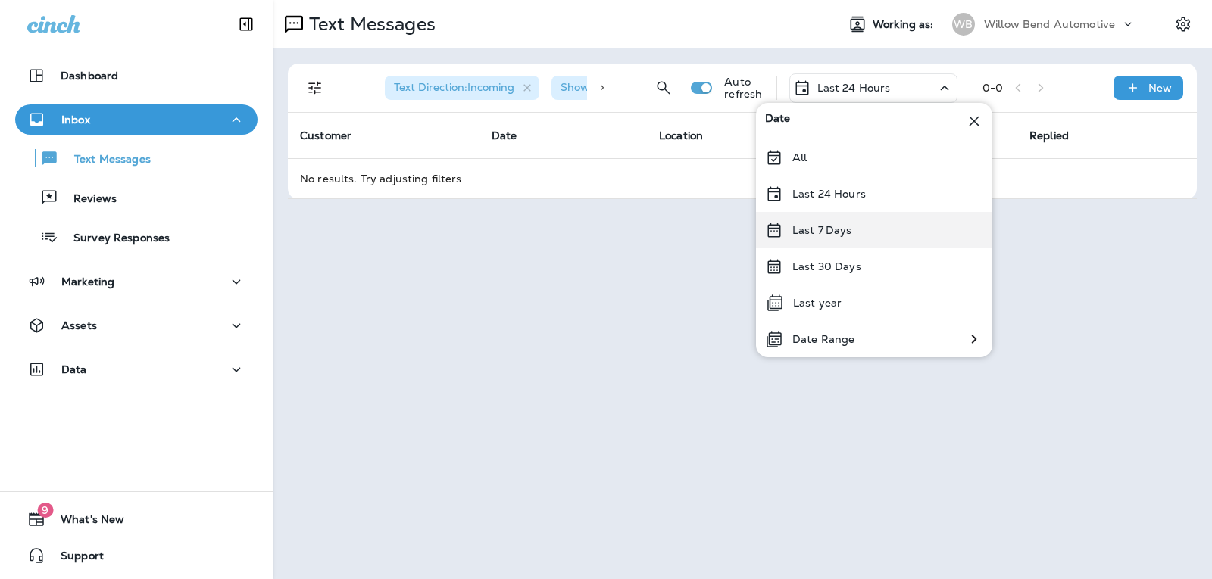
click at [861, 231] on div "Last 7 Days" at bounding box center [874, 230] width 236 height 36
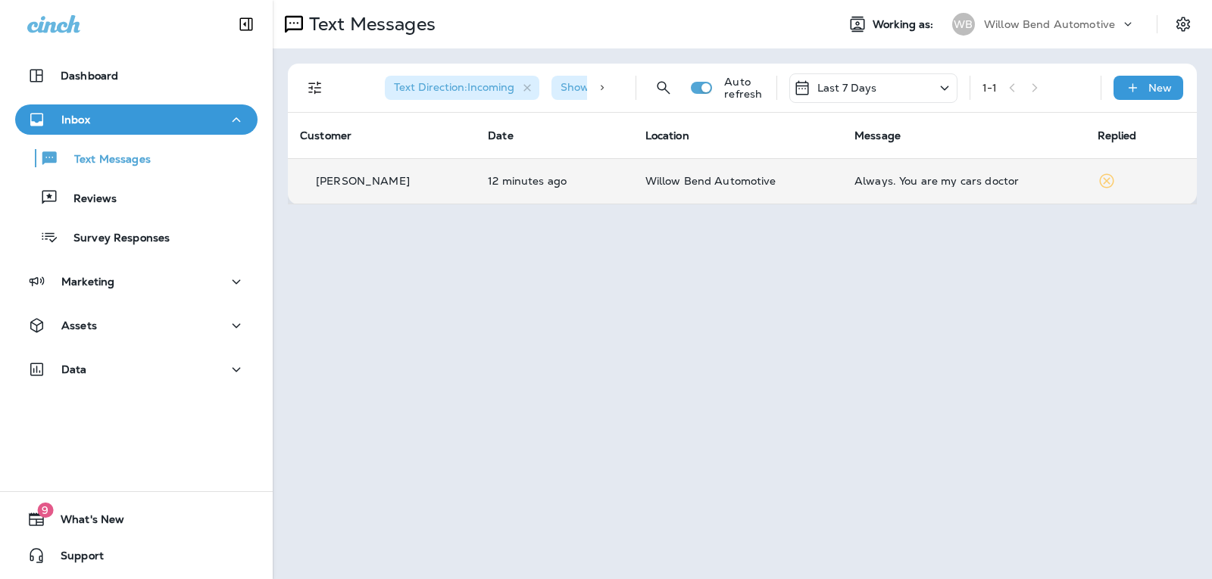
click at [916, 181] on div "Always. You are my cars doctor" at bounding box center [963, 181] width 219 height 12
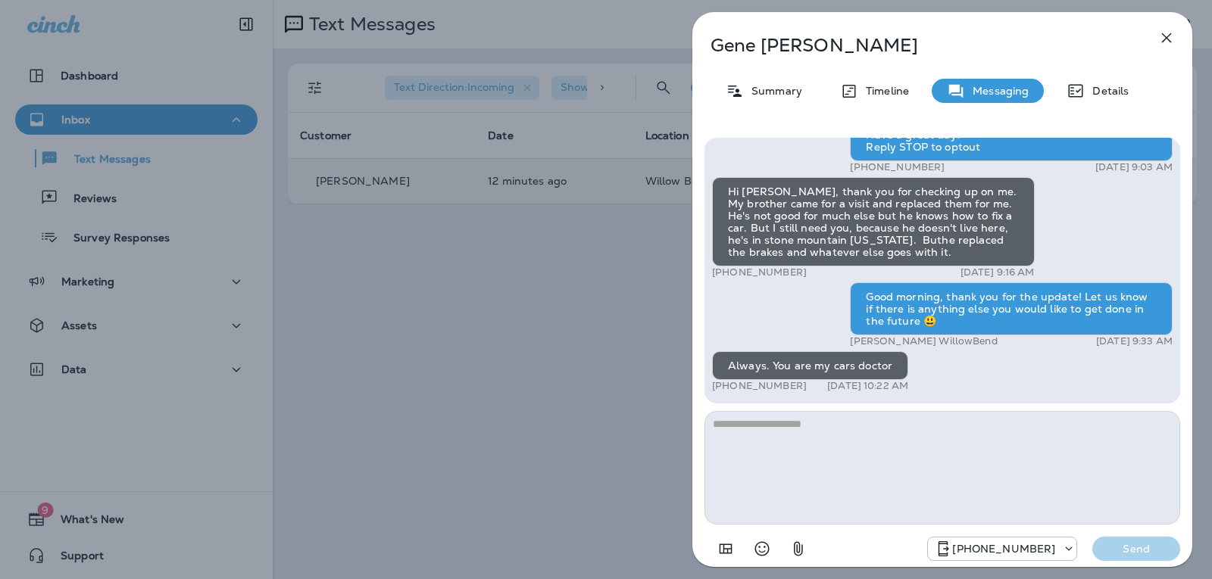
click at [831, 413] on textarea at bounding box center [942, 468] width 476 height 114
type textarea "*"
type textarea "**********"
click at [1161, 562] on div "[PHONE_NUMBER] Send" at bounding box center [942, 544] width 476 height 39
click at [1158, 550] on p "Send" at bounding box center [1136, 549] width 64 height 14
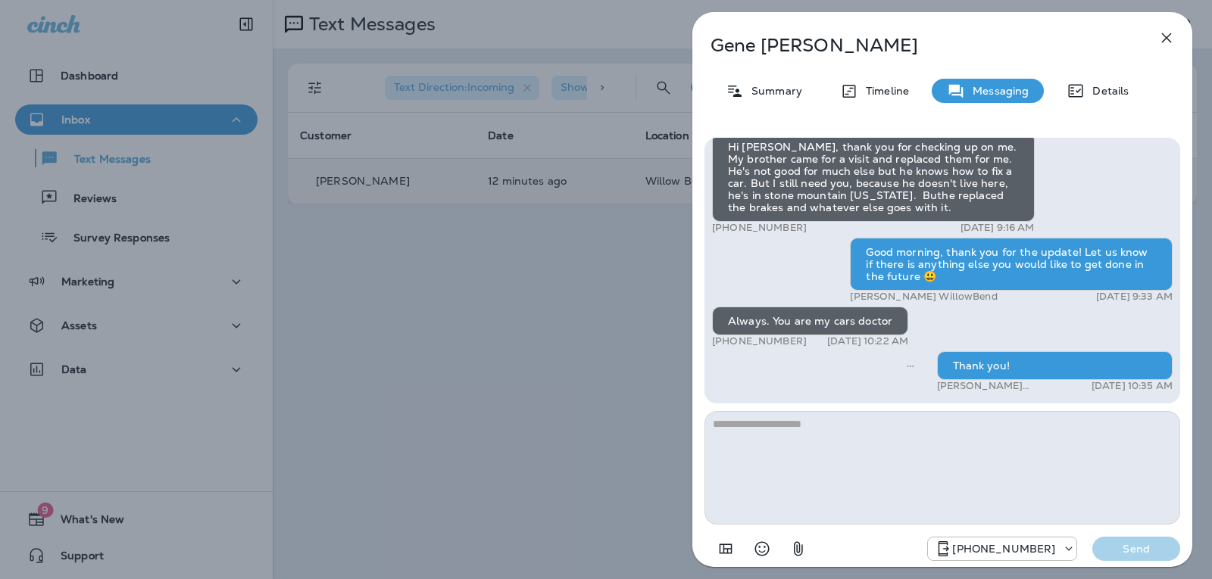
click at [1152, 36] on button "button" at bounding box center [1166, 38] width 30 height 30
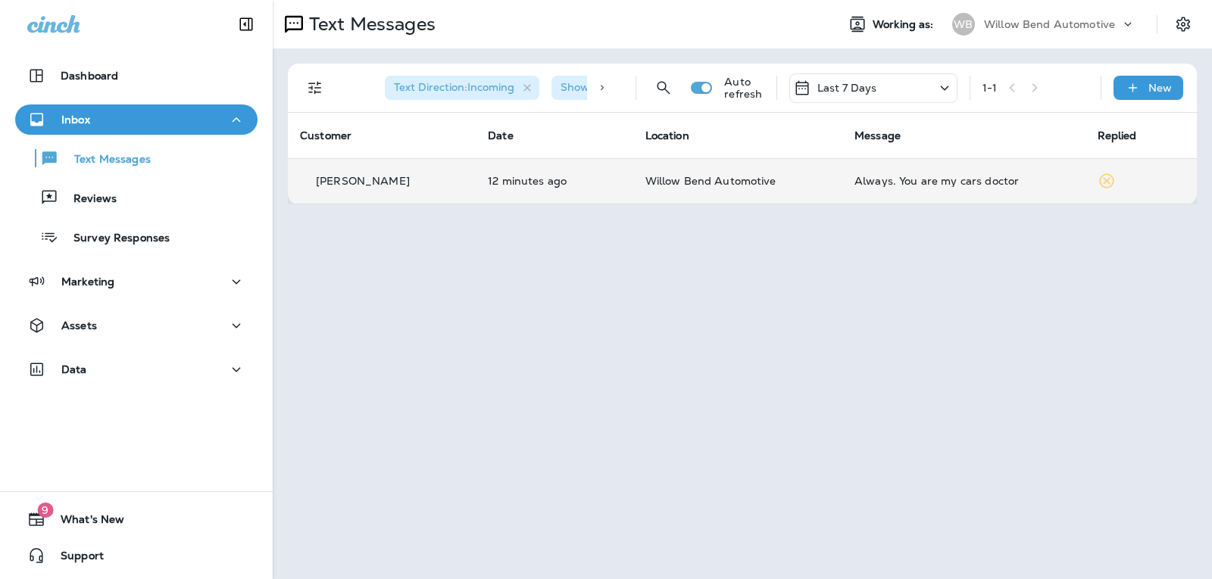
click at [847, 89] on p "Last 7 Days" at bounding box center [847, 88] width 60 height 12
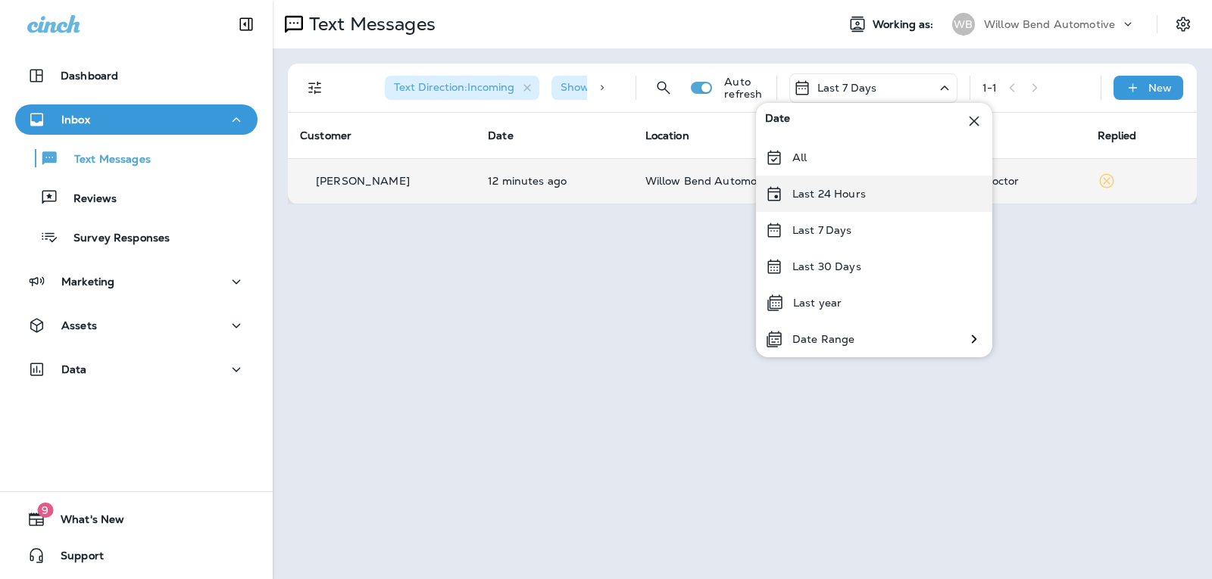
click at [825, 198] on p "Last 24 Hours" at bounding box center [828, 194] width 73 height 12
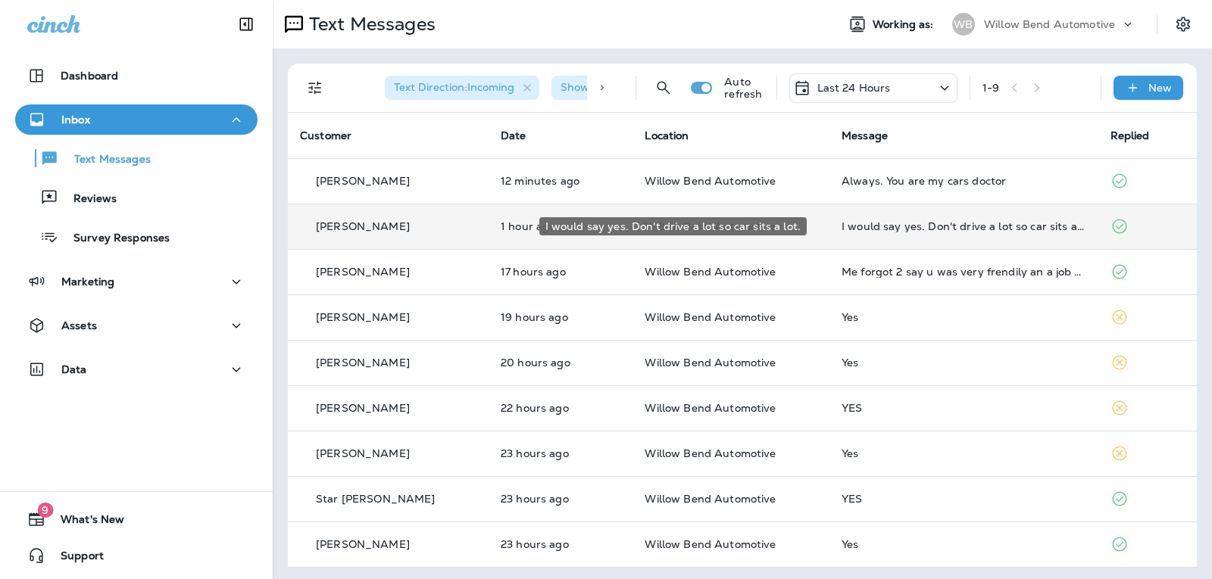
click at [905, 229] on div "I would say yes. Don't drive a lot so car sits a lot." at bounding box center [963, 226] width 244 height 12
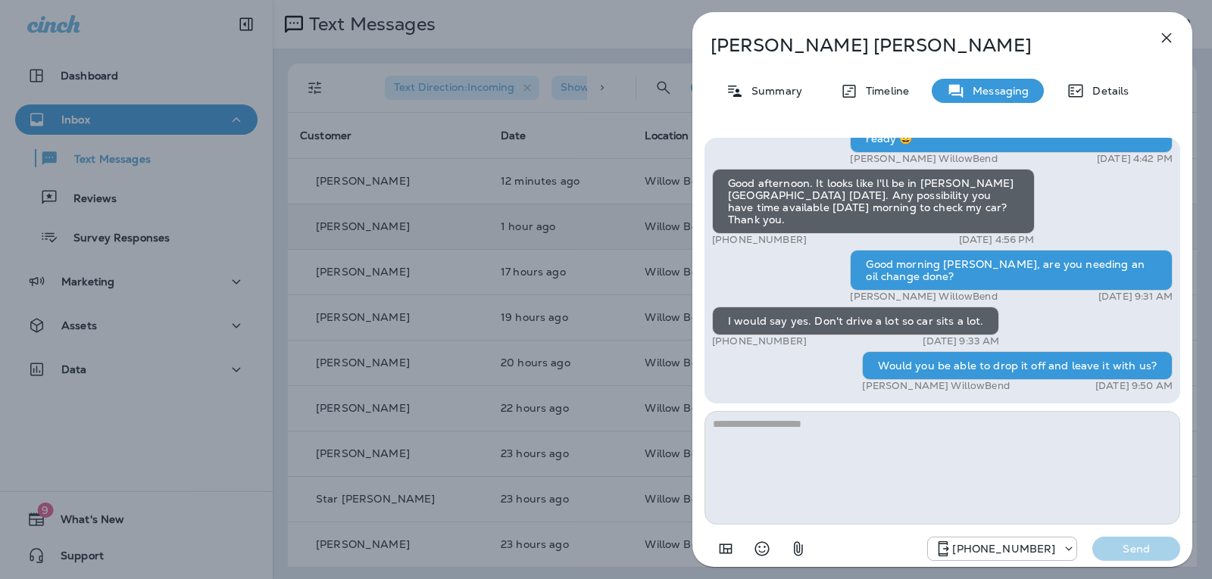
click at [1162, 38] on icon "button" at bounding box center [1166, 38] width 18 height 18
